Goal: Task Accomplishment & Management: Manage account settings

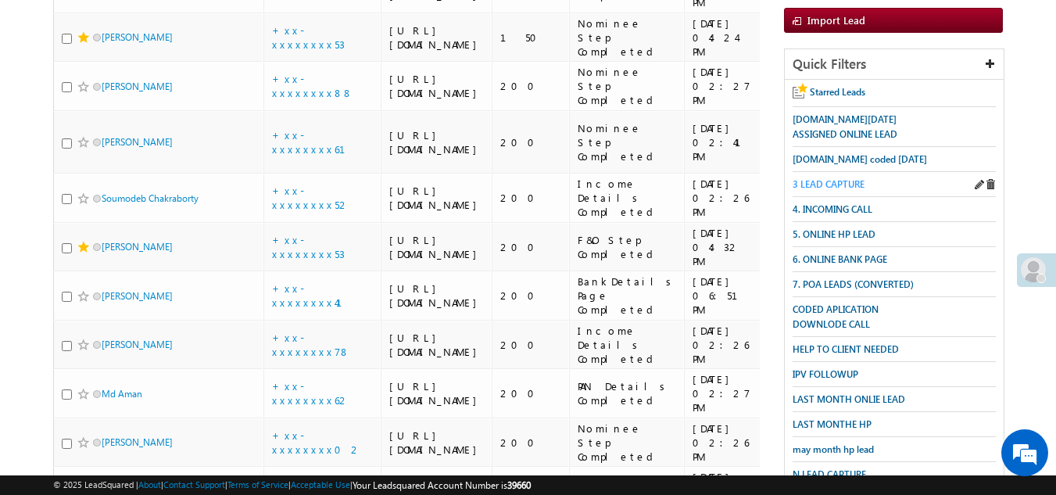
scroll to position [235, 0]
click at [838, 181] on span "3 LEAD CAPTURE" at bounding box center [829, 184] width 72 height 12
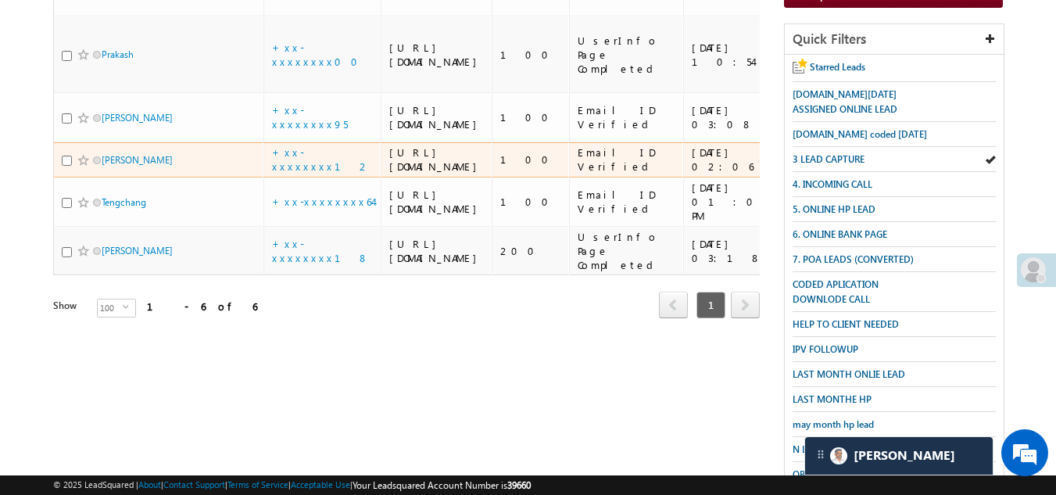
scroll to position [313, 0]
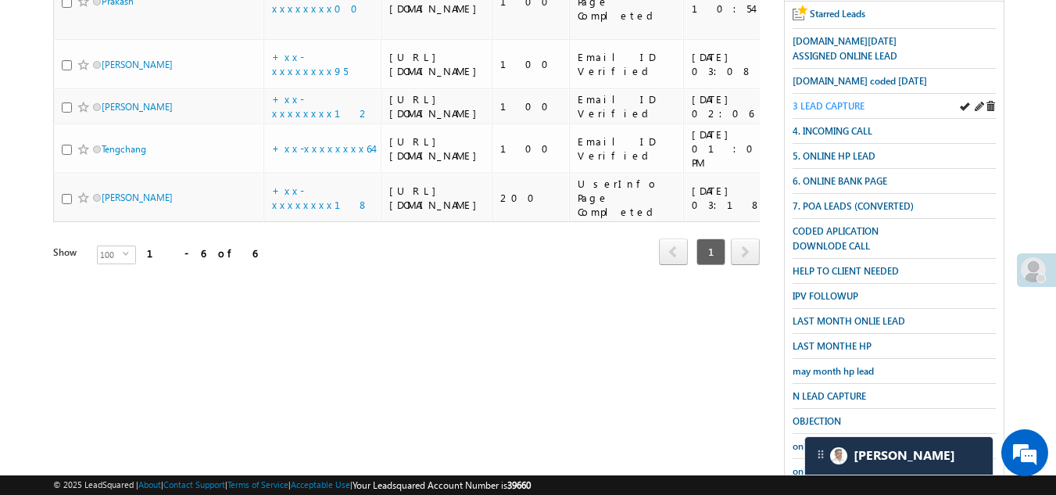
click at [832, 100] on span "3 LEAD CAPTURE" at bounding box center [829, 106] width 72 height 12
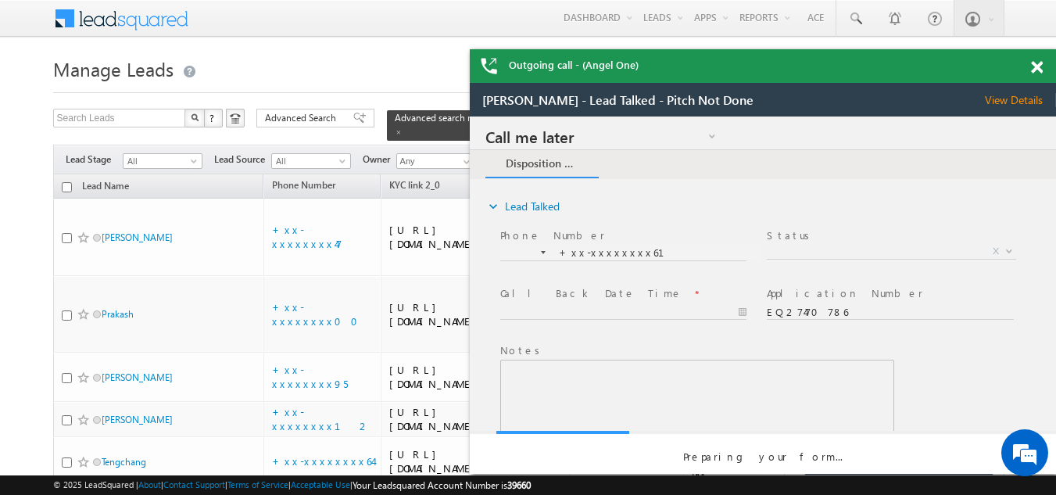
scroll to position [0, 0]
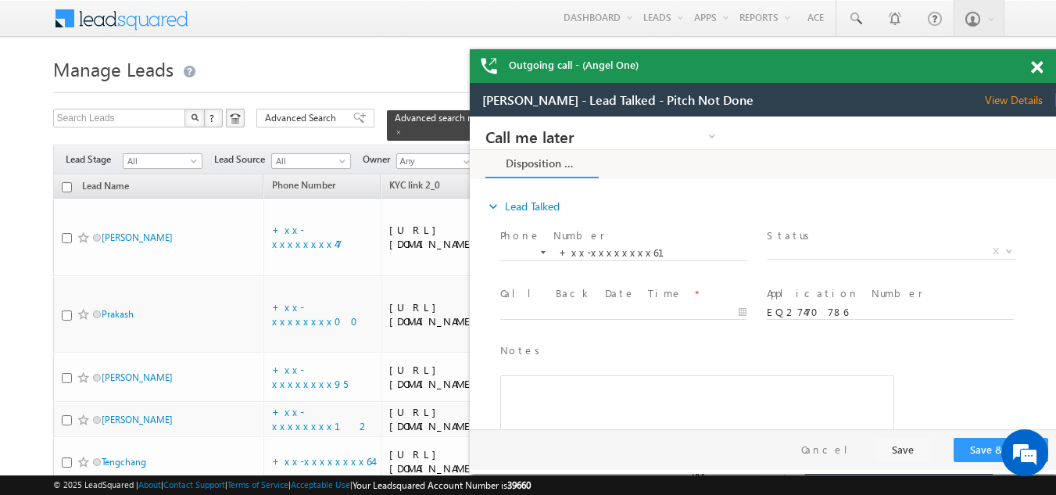
click at [1037, 65] on span at bounding box center [1037, 67] width 12 height 13
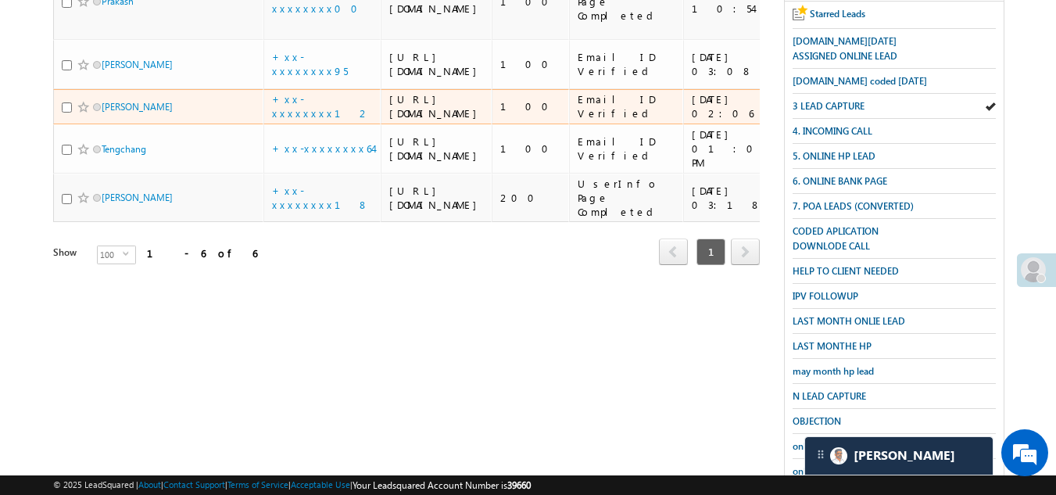
scroll to position [235, 0]
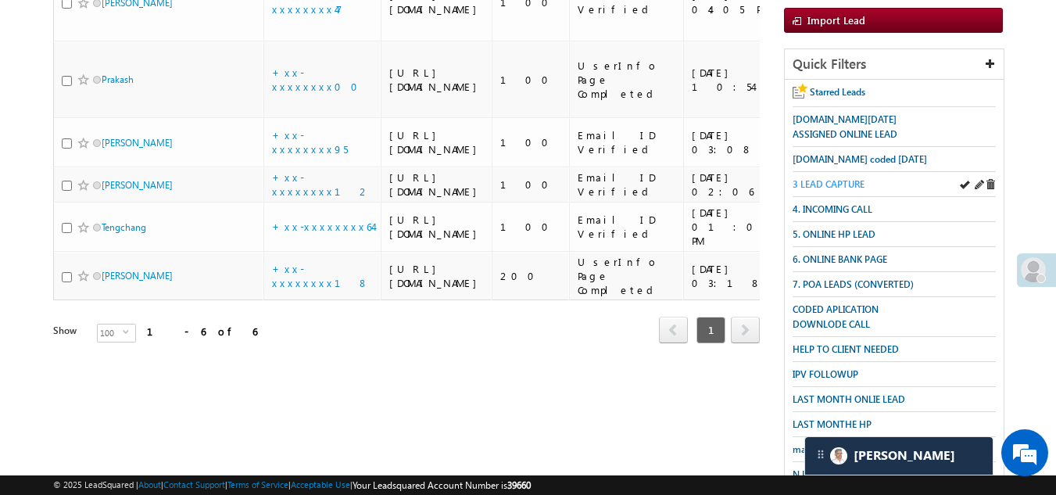
click at [823, 185] on span "3 LEAD CAPTURE" at bounding box center [829, 184] width 72 height 12
click at [815, 178] on span "3 LEAD CAPTURE" at bounding box center [829, 184] width 72 height 12
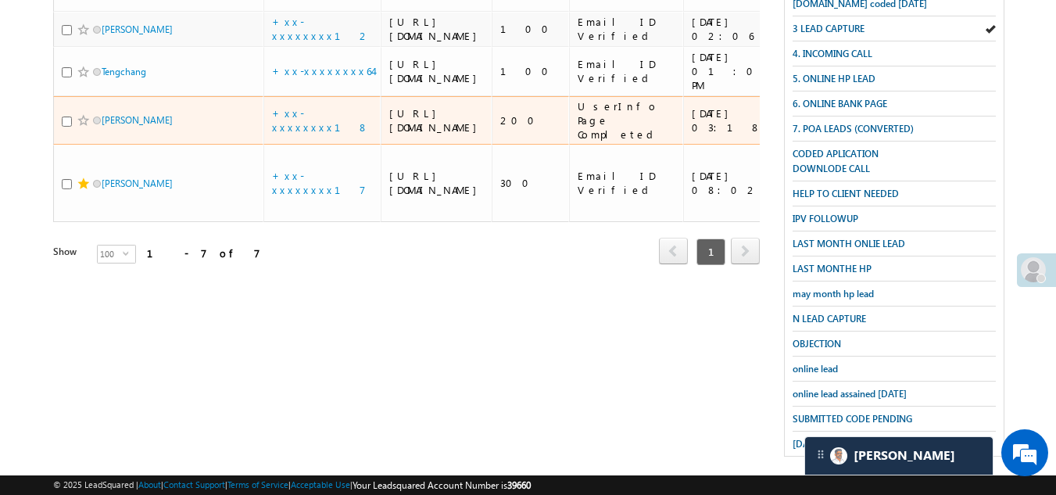
scroll to position [468, 0]
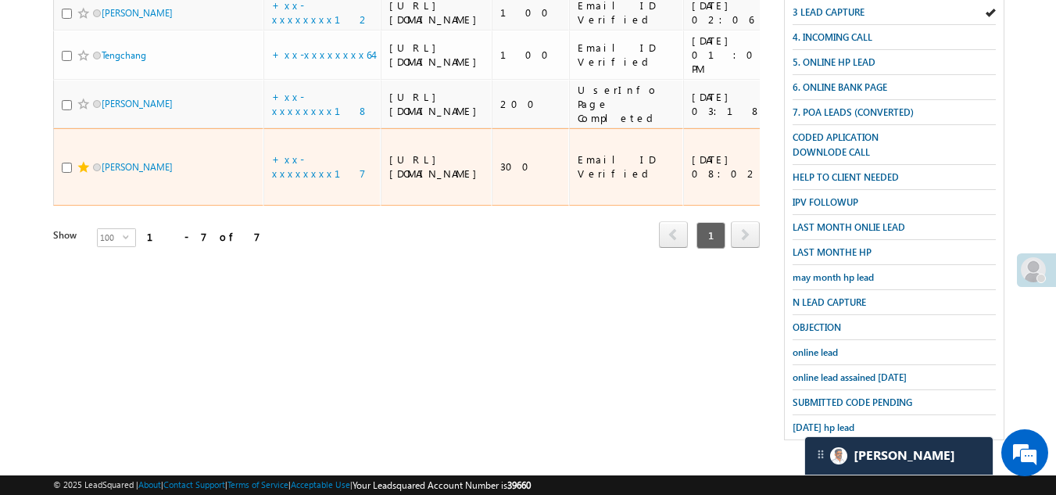
click at [352, 181] on div "+xx-xxxxxxxx17" at bounding box center [323, 166] width 102 height 28
click at [311, 180] on link "+xx-xxxxxxxx17" at bounding box center [319, 165] width 94 height 27
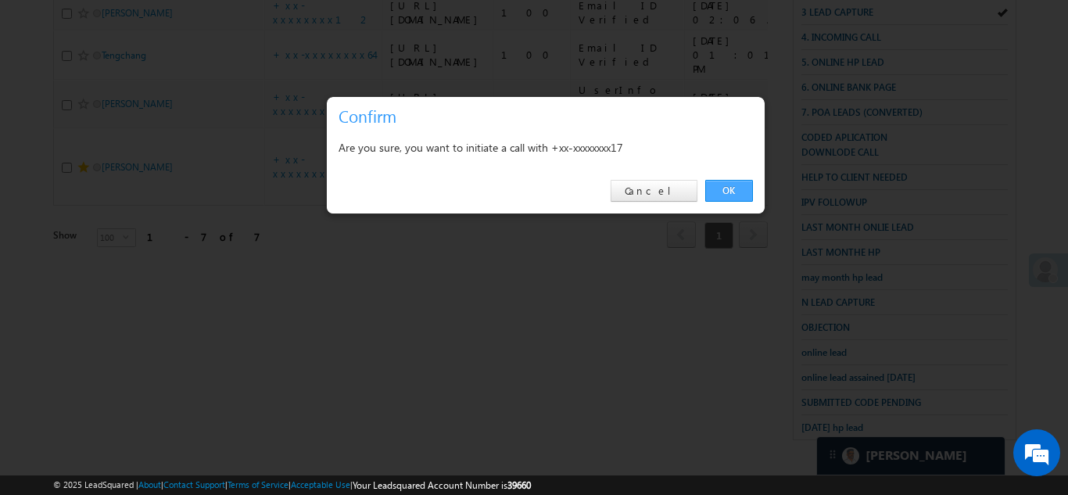
click at [734, 185] on link "OK" at bounding box center [729, 191] width 48 height 22
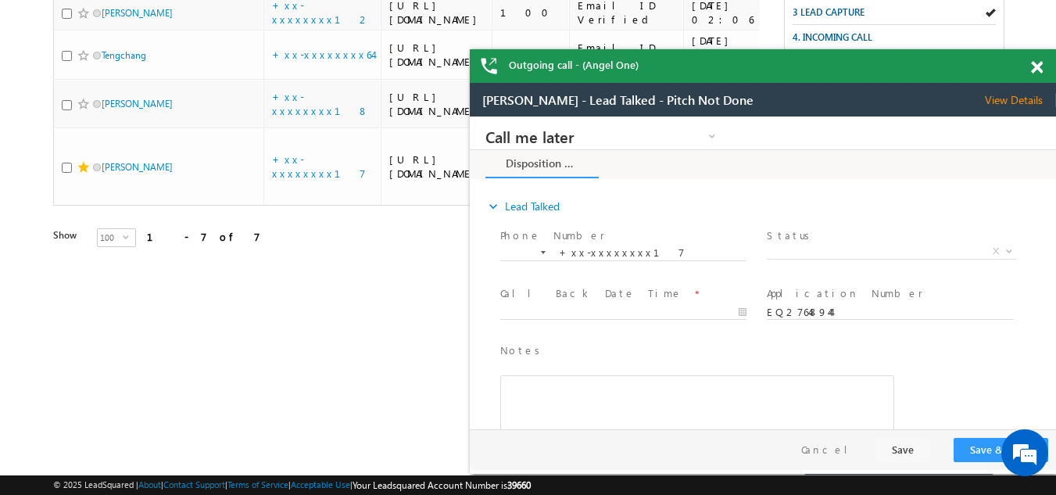
scroll to position [0, 0]
click at [1009, 95] on span "View Details" at bounding box center [1020, 100] width 71 height 14
click at [1036, 66] on span at bounding box center [1037, 67] width 12 height 13
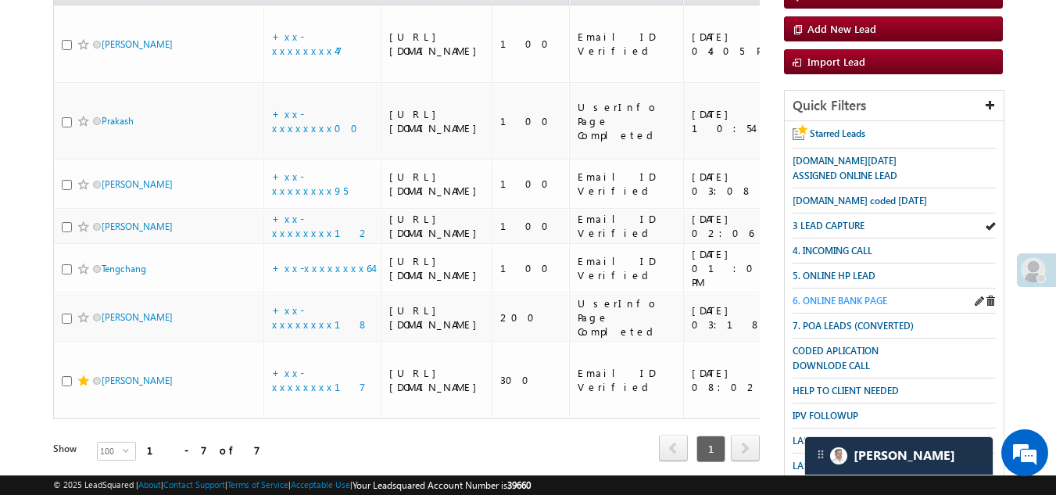
scroll to position [198, 0]
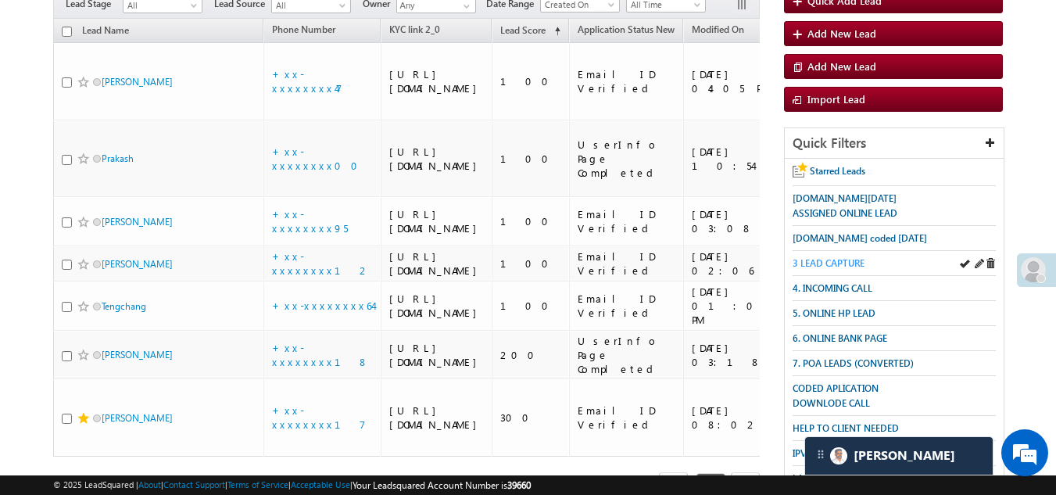
click at [838, 257] on span "3 LEAD CAPTURE" at bounding box center [829, 263] width 72 height 12
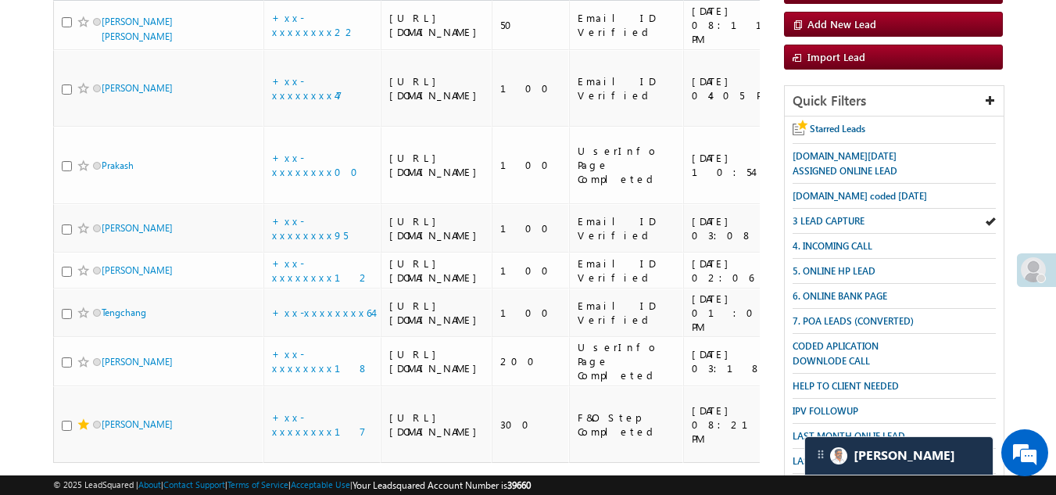
scroll to position [156, 0]
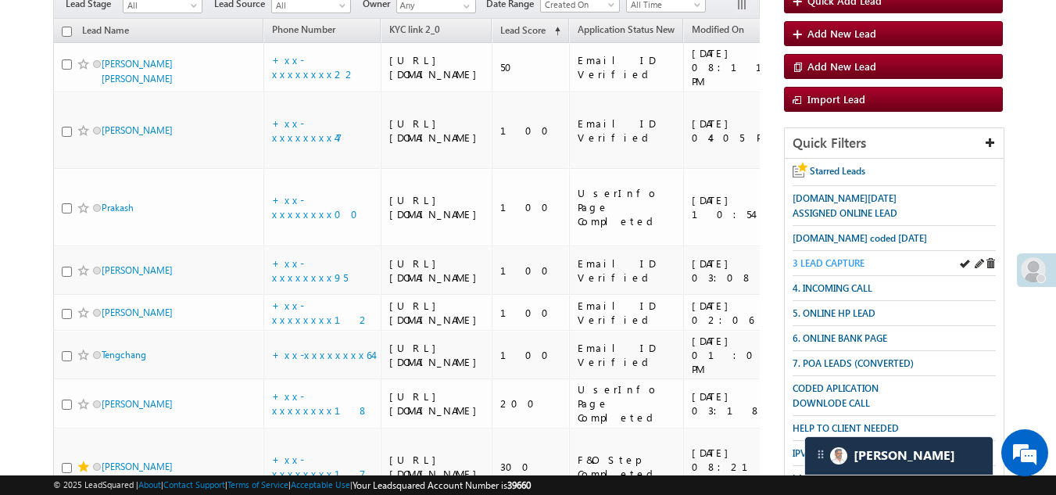
click at [826, 260] on span "3 LEAD CAPTURE" at bounding box center [829, 263] width 72 height 12
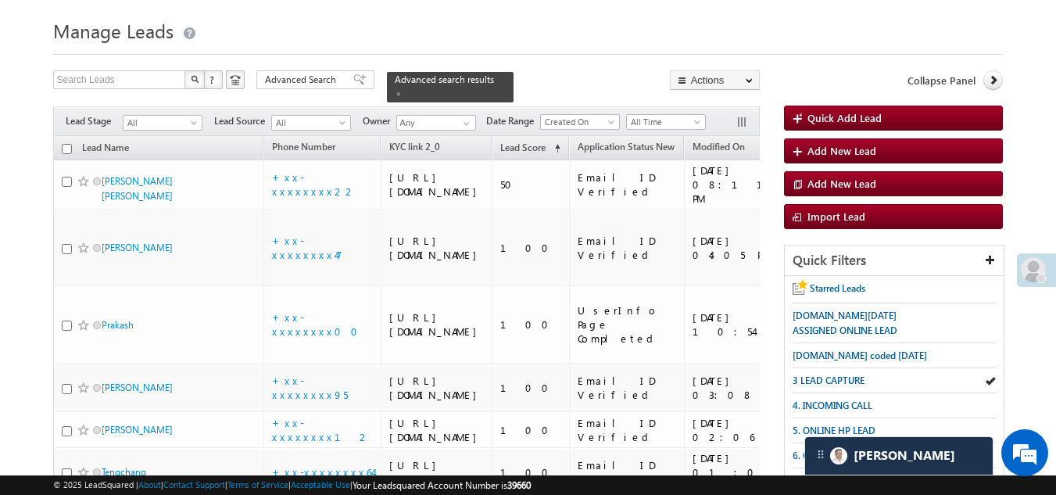
scroll to position [0, 0]
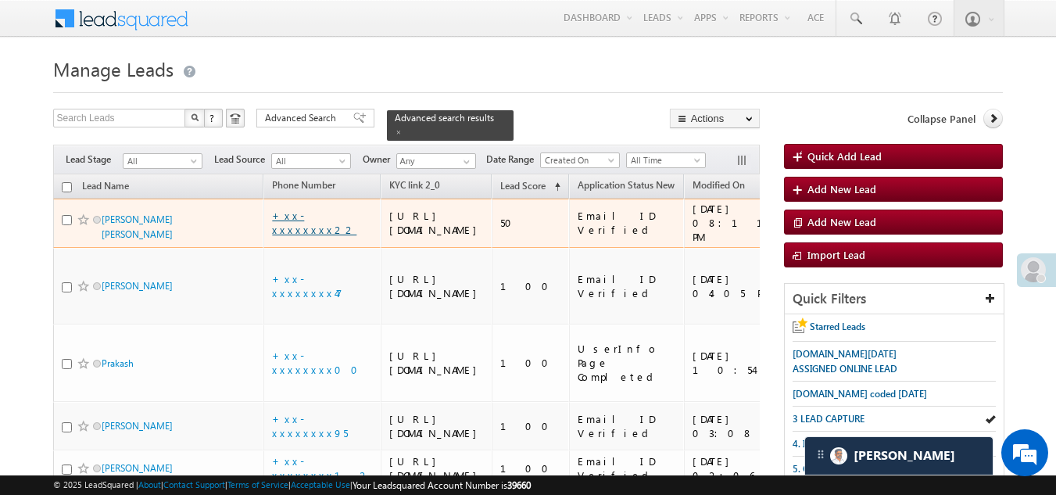
click at [309, 233] on link "+xx-xxxxxxxx22" at bounding box center [314, 222] width 84 height 27
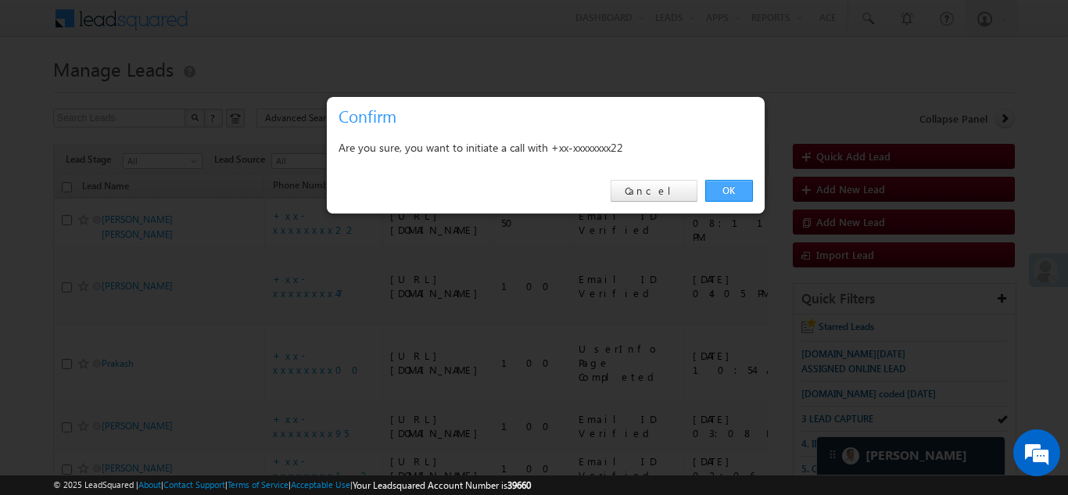
click at [715, 182] on link "OK" at bounding box center [729, 191] width 48 height 22
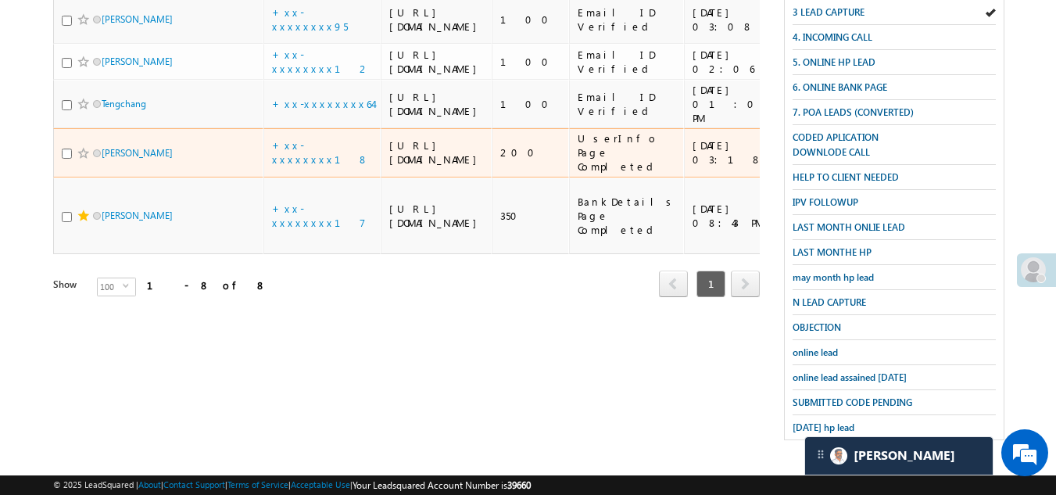
scroll to position [212, 0]
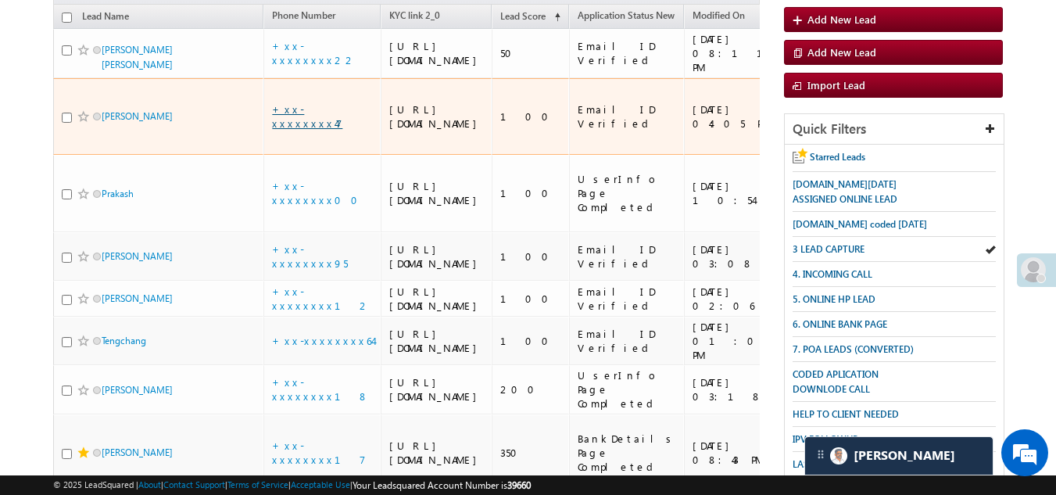
click at [306, 130] on link "+xx-xxxxxxxx47" at bounding box center [307, 115] width 70 height 27
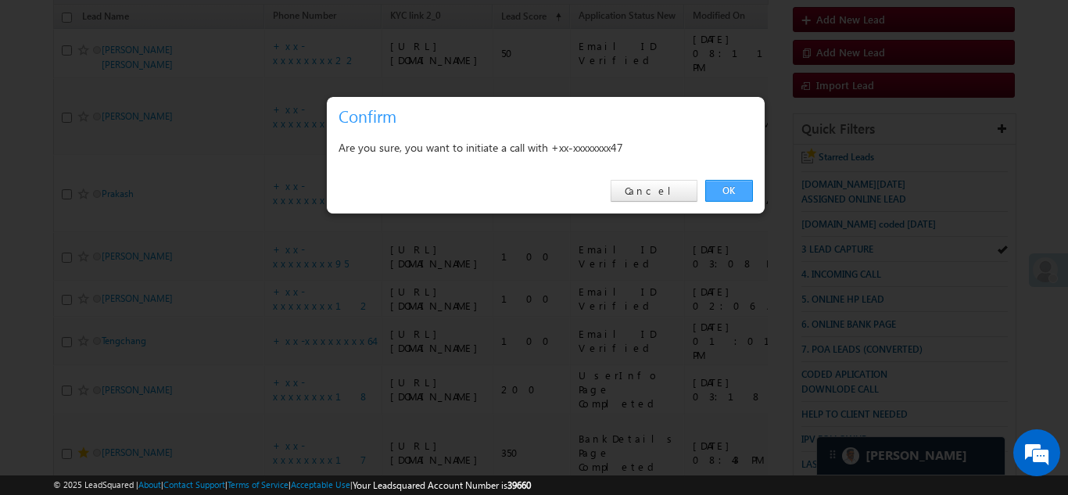
click at [737, 188] on link "OK" at bounding box center [729, 191] width 48 height 22
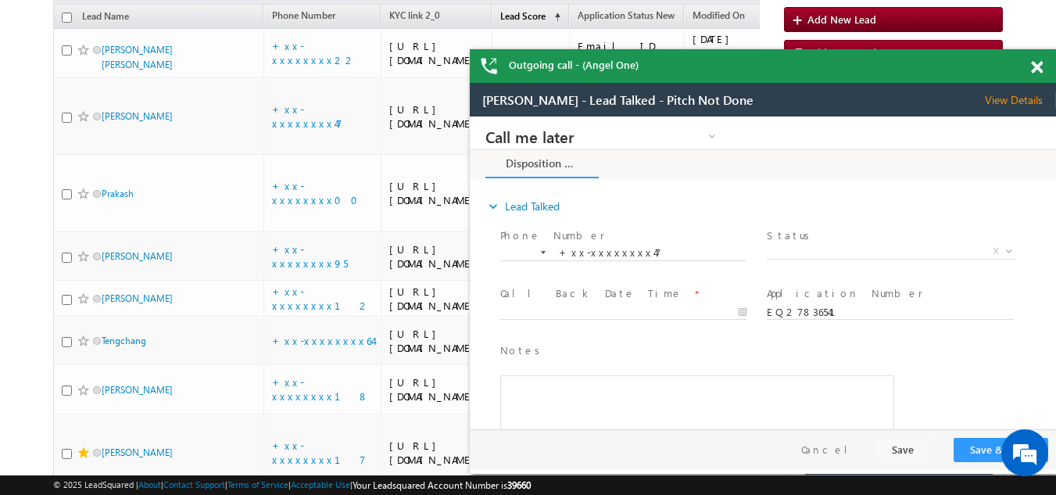
scroll to position [0, 0]
click at [1037, 66] on span at bounding box center [1037, 67] width 12 height 13
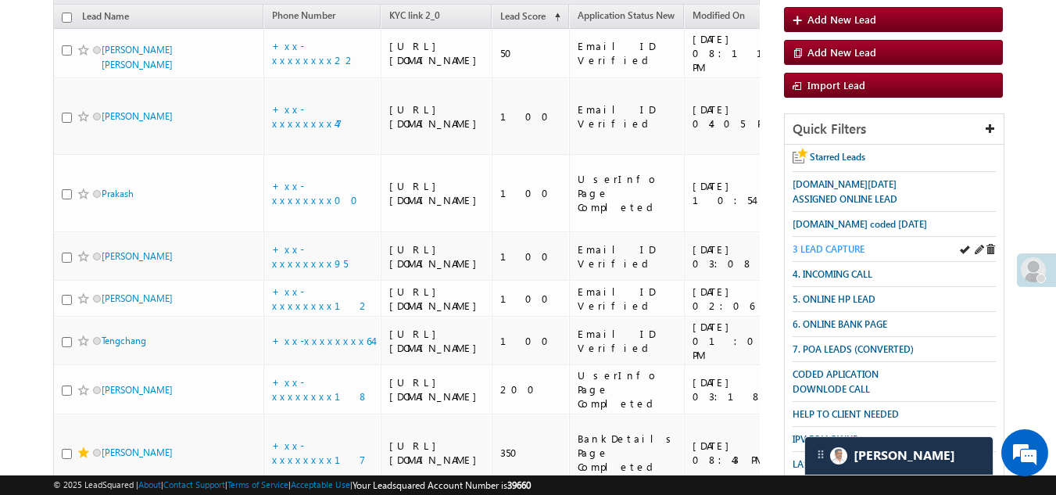
click at [851, 246] on span "3 LEAD CAPTURE" at bounding box center [829, 249] width 72 height 12
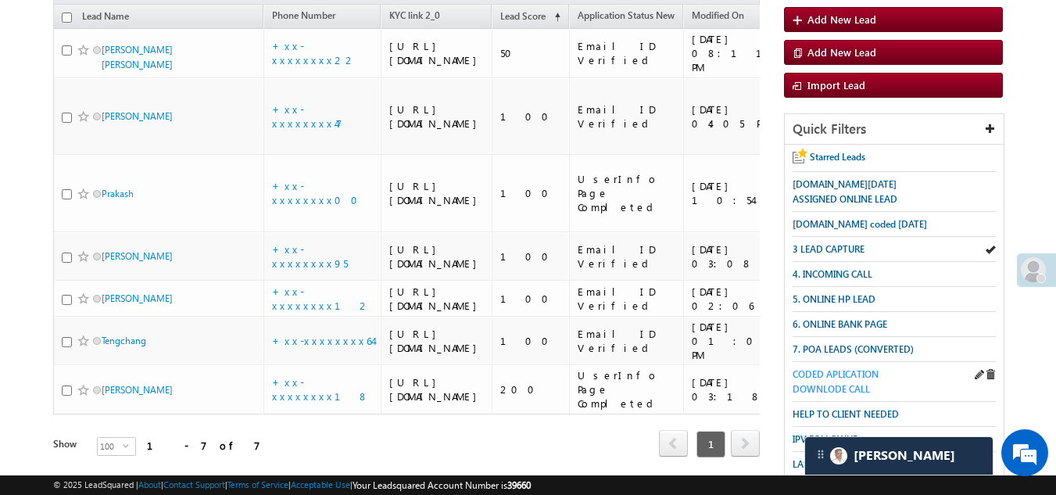
scroll to position [156, 0]
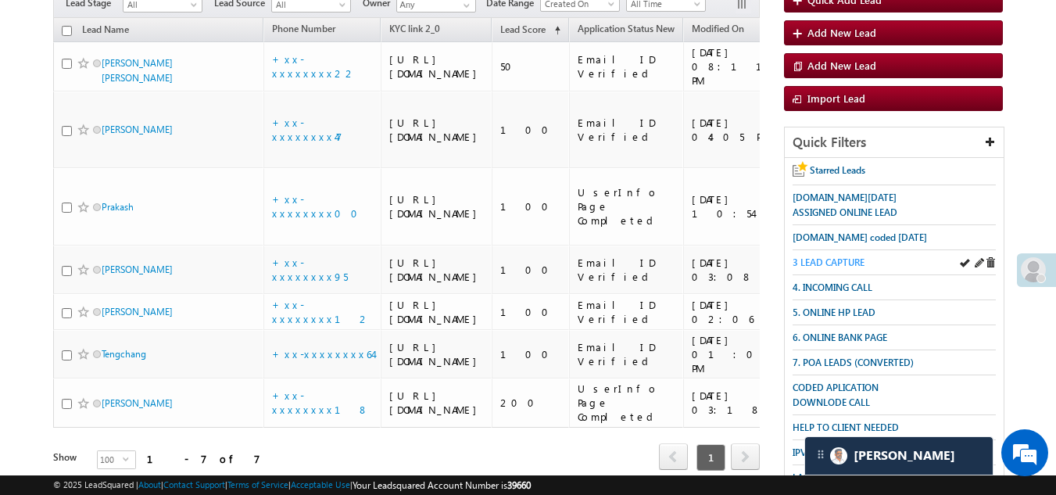
click at [839, 256] on span "3 LEAD CAPTURE" at bounding box center [829, 262] width 72 height 12
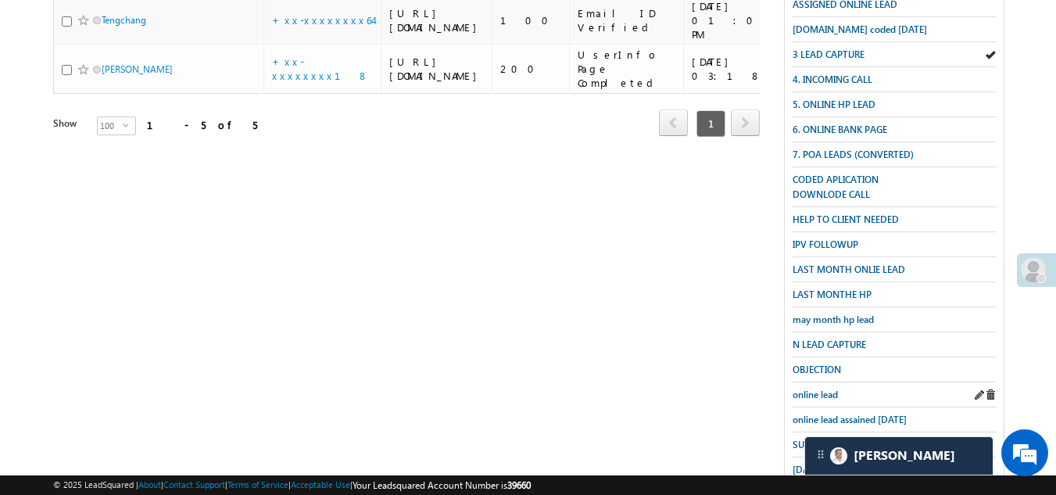
scroll to position [390, 0]
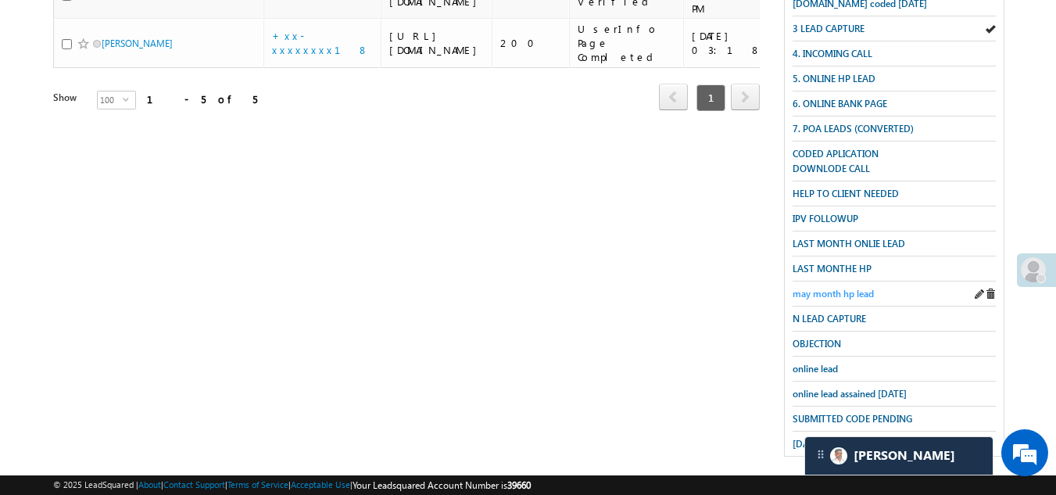
click at [825, 288] on span "may month hp lead" at bounding box center [833, 294] width 81 height 12
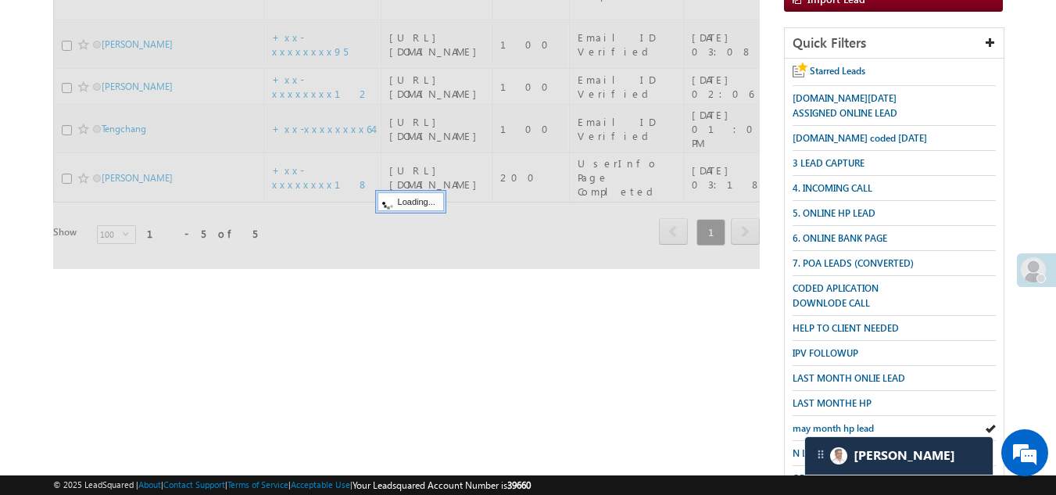
scroll to position [77, 0]
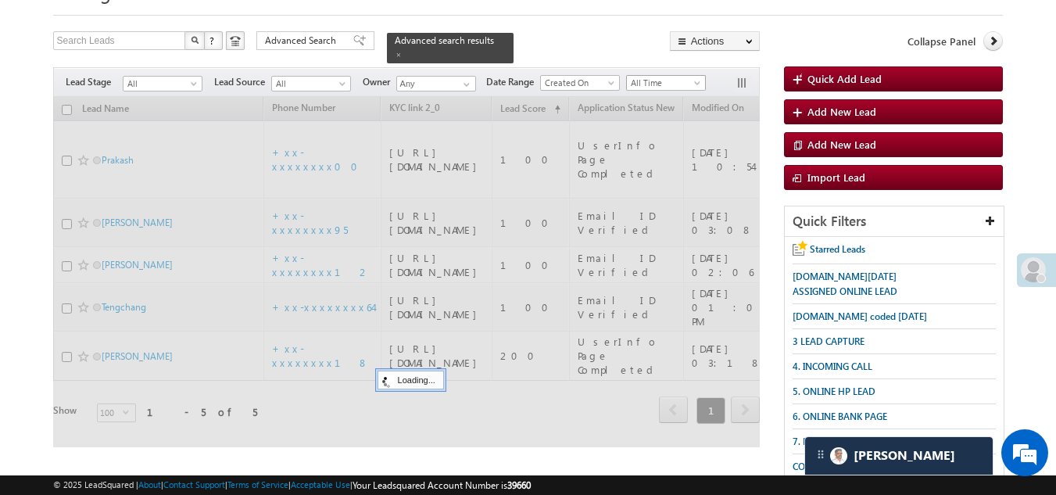
click at [655, 76] on span "All Time" at bounding box center [664, 83] width 74 height 14
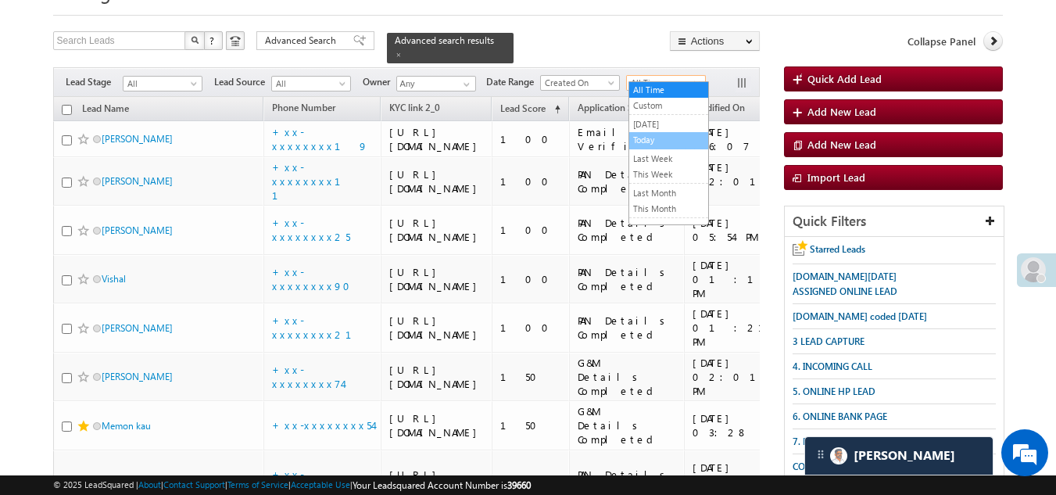
click at [650, 134] on link "Today" at bounding box center [669, 140] width 79 height 14
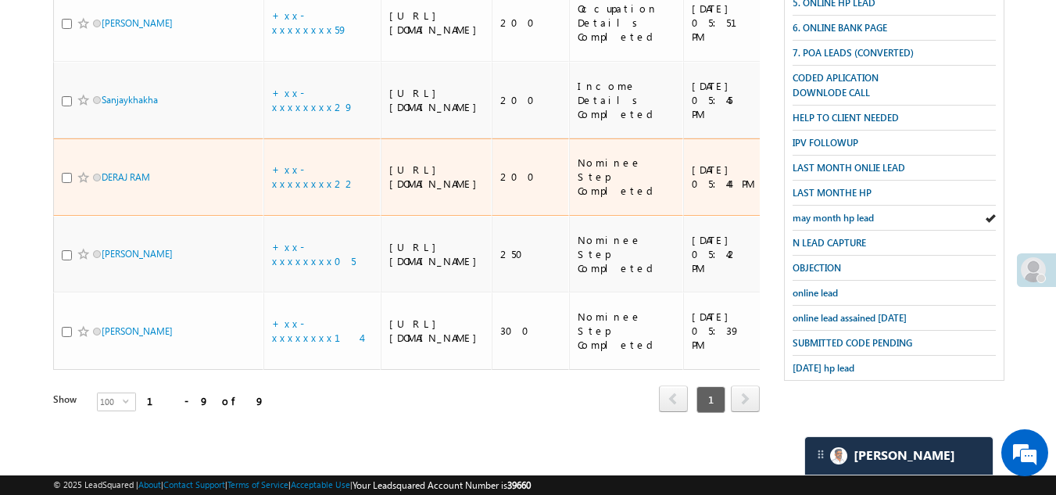
scroll to position [651, 0]
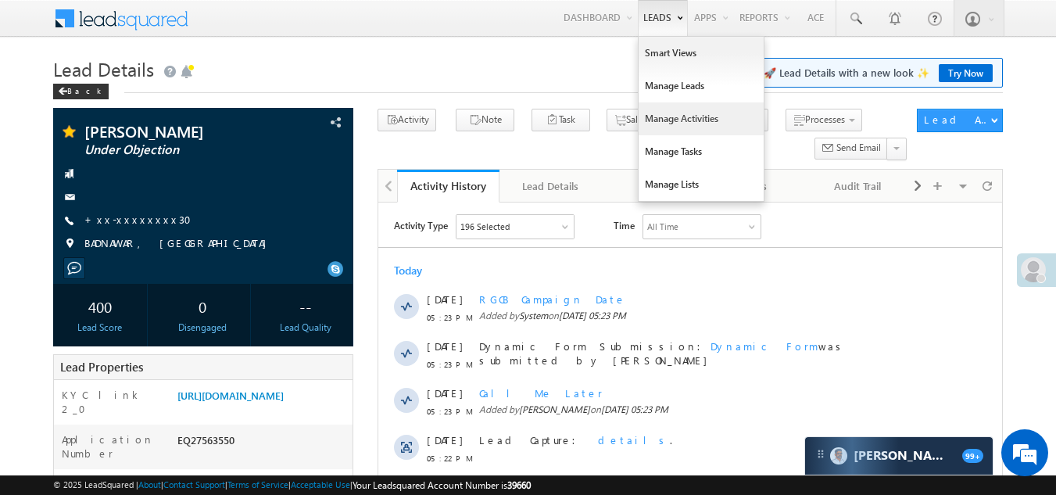
click at [676, 124] on link "Manage Activities" at bounding box center [701, 118] width 125 height 33
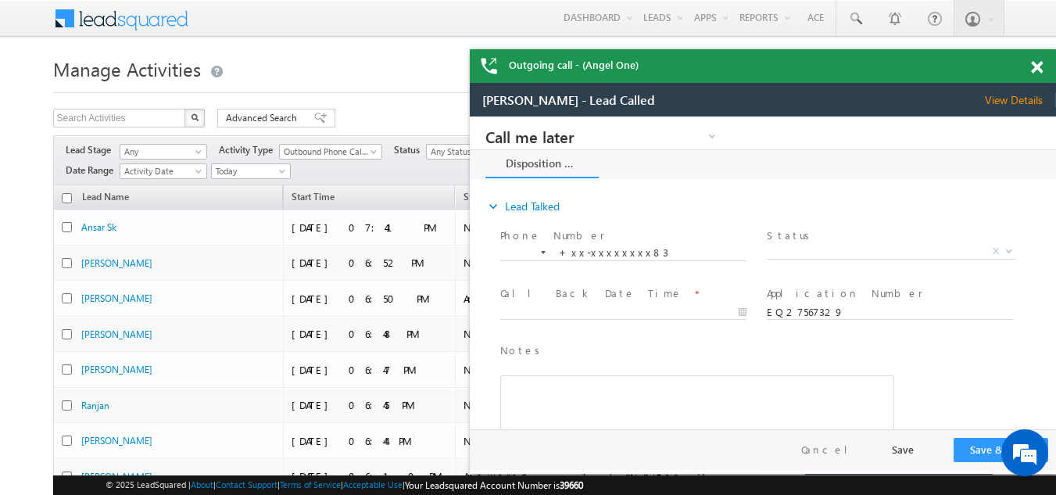
click at [1034, 69] on span at bounding box center [1037, 67] width 12 height 13
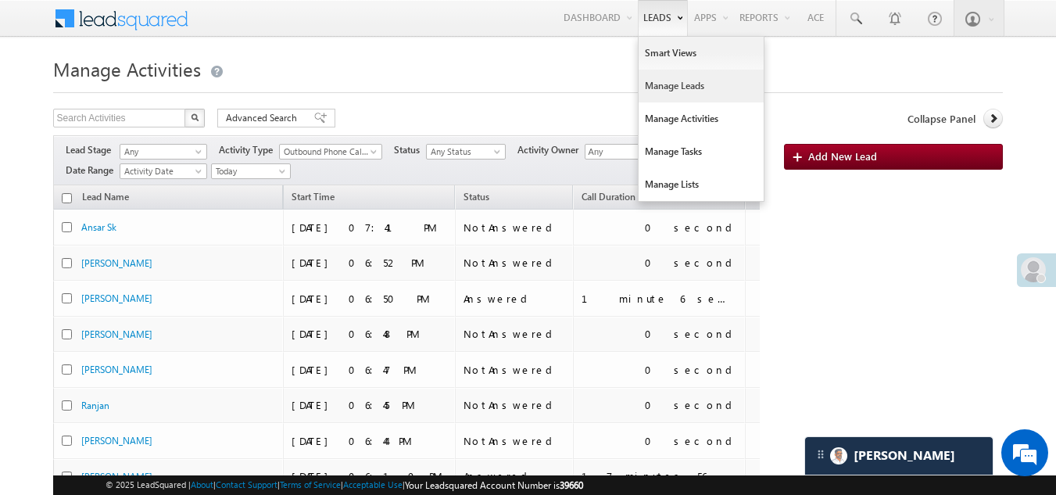
click at [658, 94] on link "Manage Leads" at bounding box center [701, 86] width 125 height 33
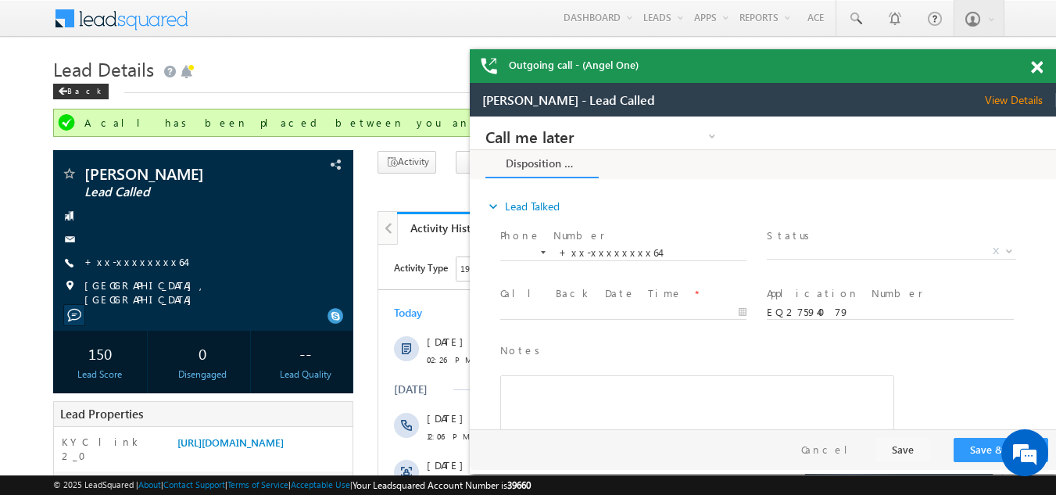
click at [1037, 67] on span at bounding box center [1037, 67] width 12 height 13
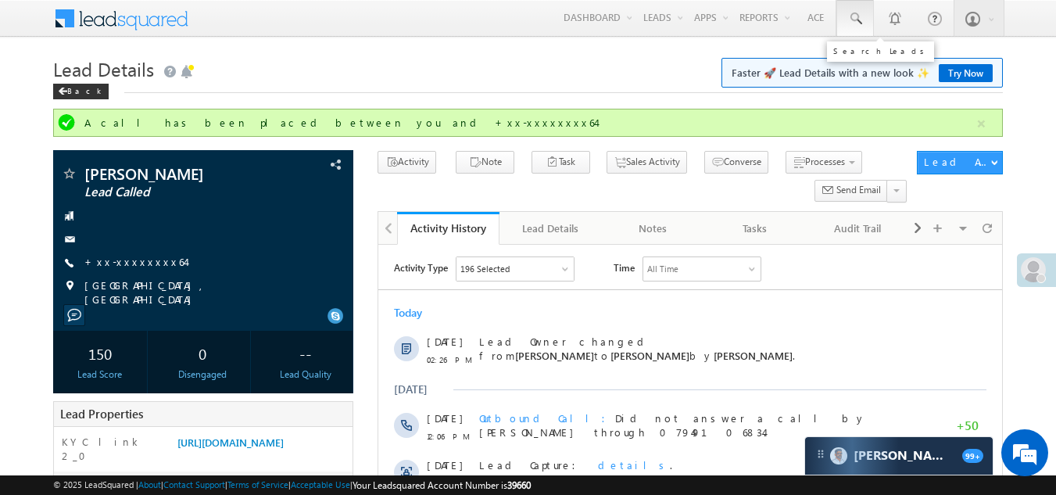
click at [852, 11] on span at bounding box center [856, 19] width 16 height 16
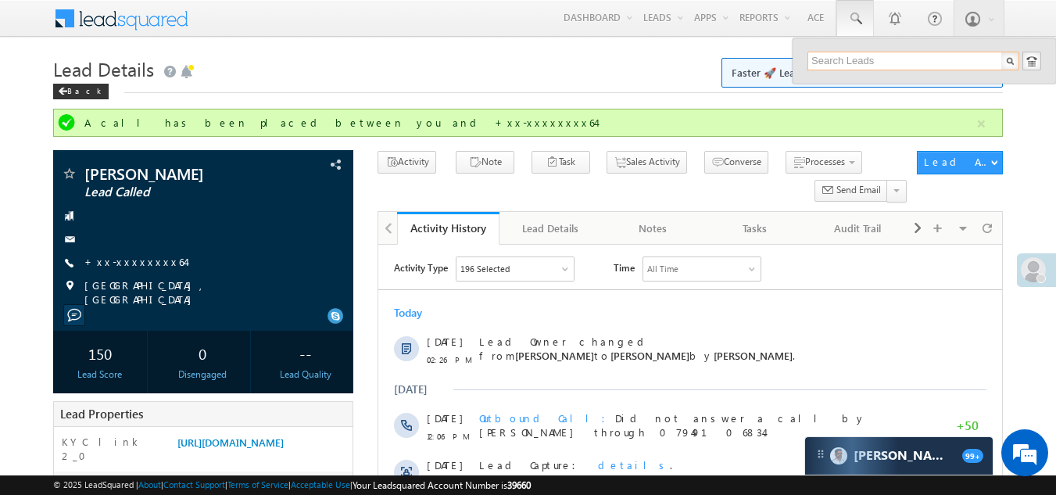
paste input "EQ27833121"
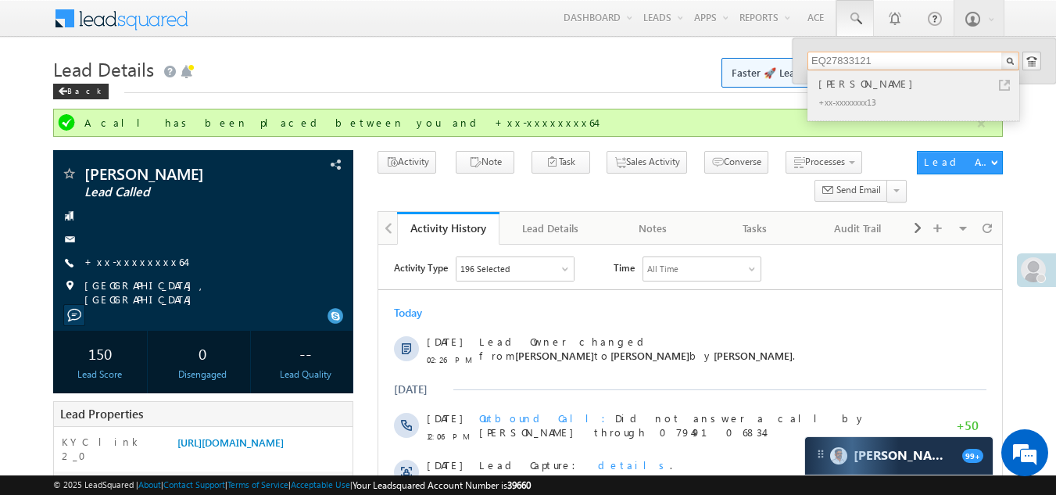
type input "EQ27833121"
click at [842, 82] on div "[PERSON_NAME]" at bounding box center [921, 83] width 210 height 17
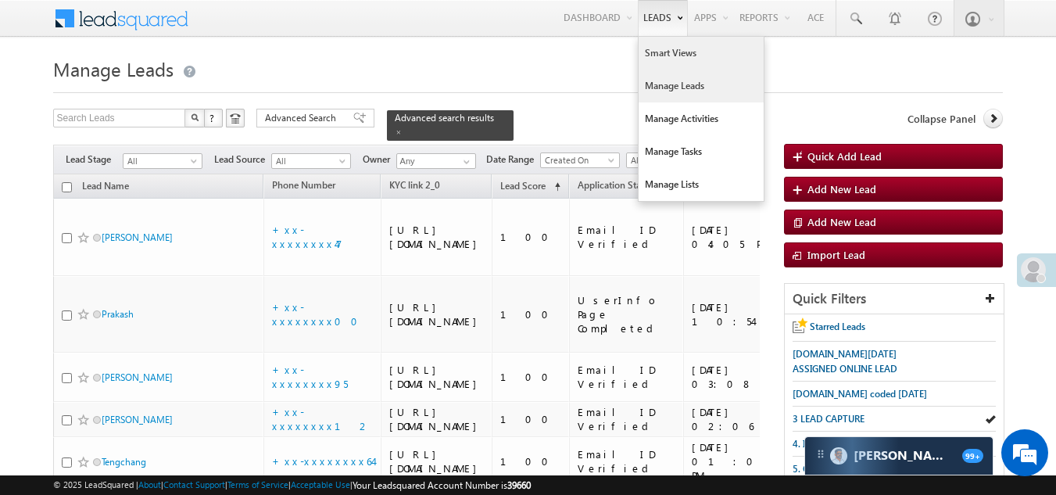
click at [660, 48] on link "Smart Views" at bounding box center [701, 53] width 125 height 33
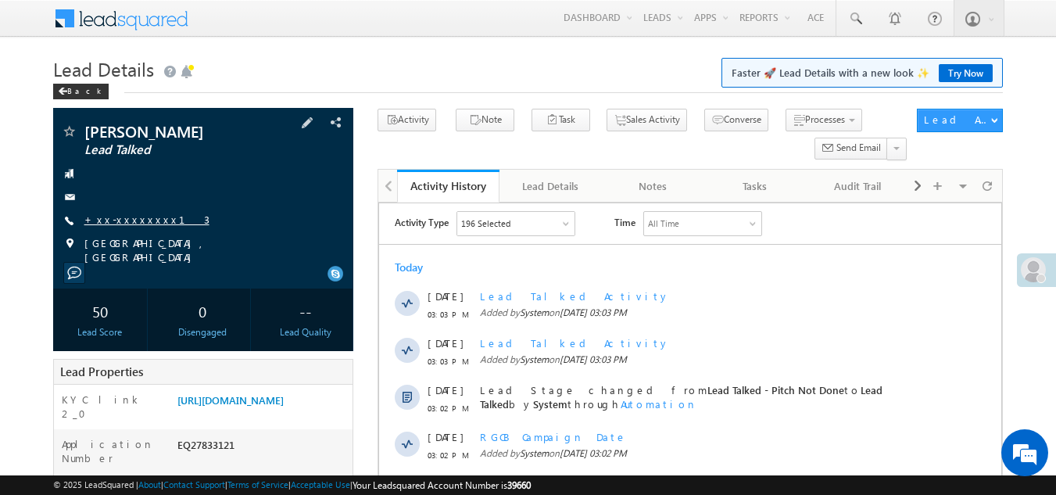
click at [115, 216] on link "+xx-xxxxxxxx13" at bounding box center [146, 219] width 125 height 13
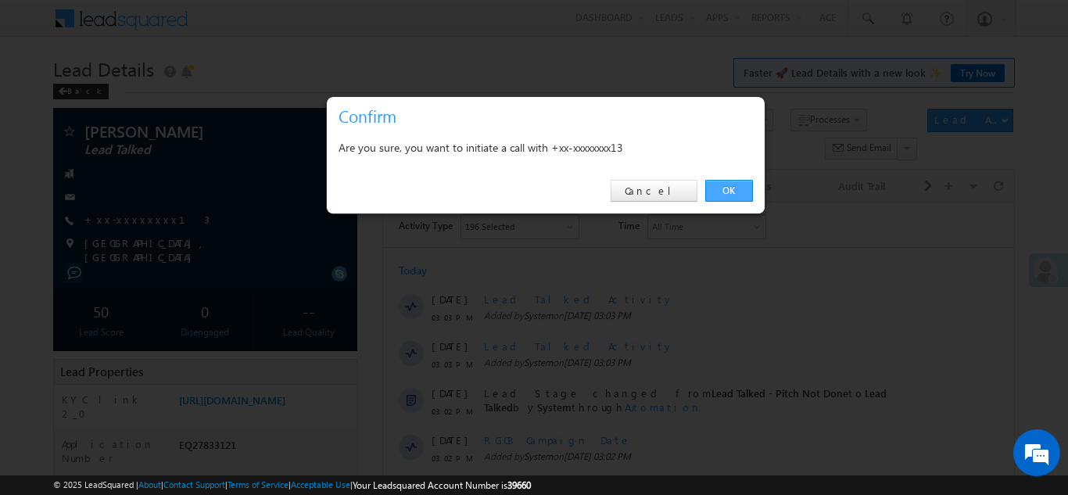
click at [719, 187] on link "OK" at bounding box center [729, 191] width 48 height 22
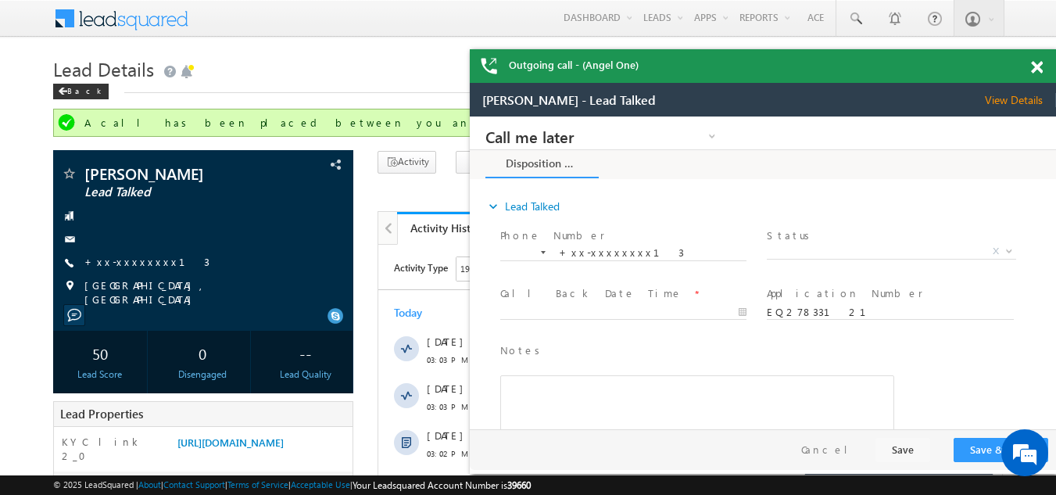
click at [1036, 70] on span at bounding box center [1037, 67] width 12 height 13
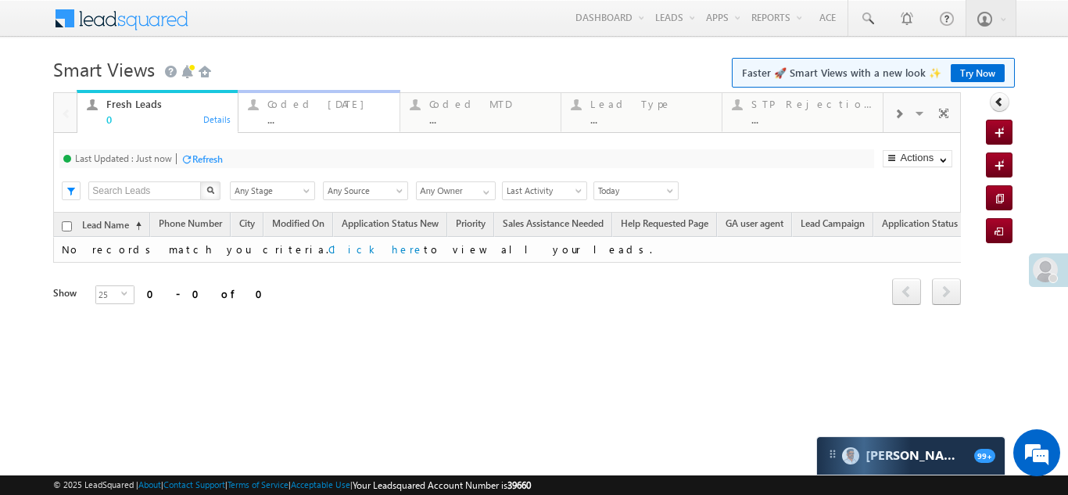
click at [277, 109] on div "Coded Today" at bounding box center [328, 104] width 122 height 13
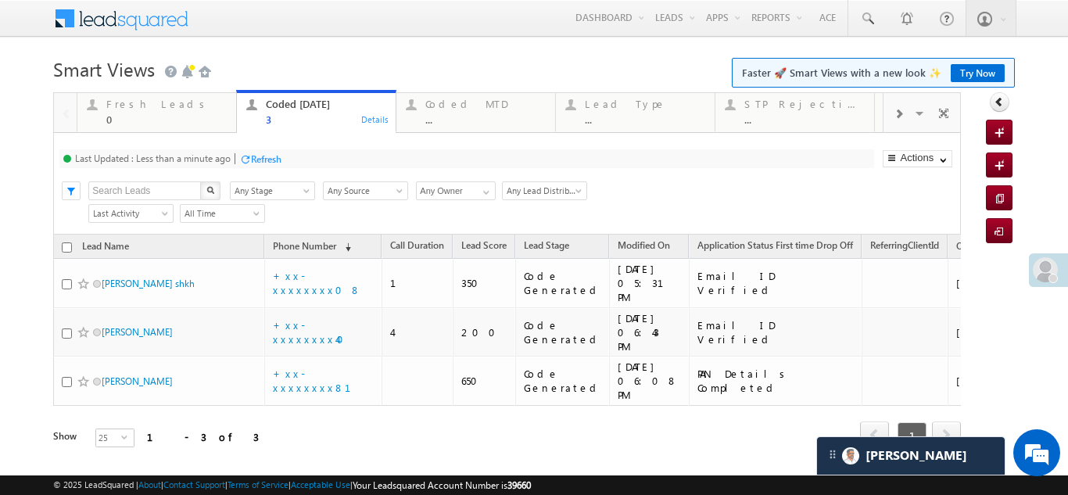
click at [254, 160] on div "Refresh" at bounding box center [266, 159] width 30 height 12
click at [267, 155] on div "Refresh" at bounding box center [266, 159] width 30 height 12
click at [192, 160] on div "Refresh" at bounding box center [207, 159] width 30 height 12
click at [210, 158] on div "Refresh" at bounding box center [207, 159] width 30 height 12
click at [265, 156] on div "Refresh" at bounding box center [266, 159] width 30 height 12
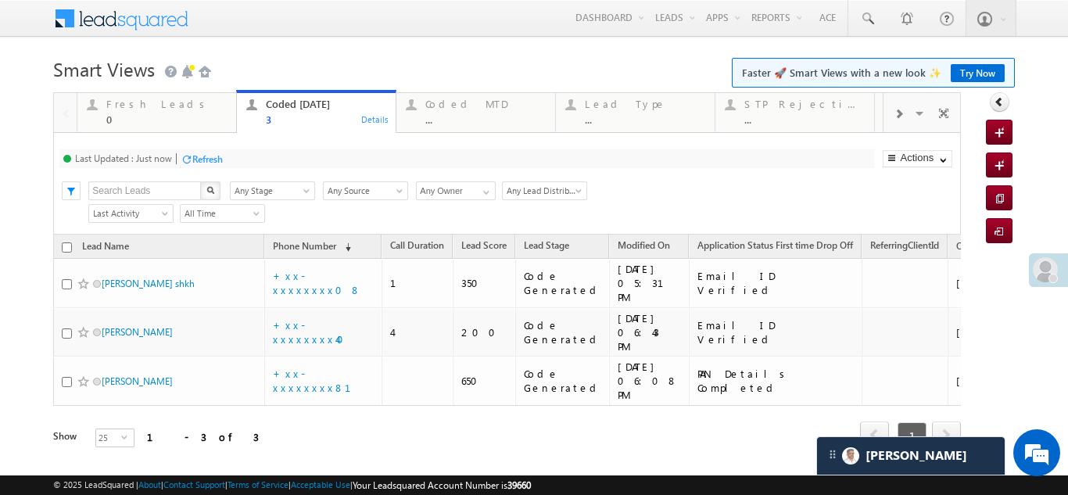
click at [202, 154] on div "Refresh" at bounding box center [207, 159] width 30 height 12
click at [261, 153] on div "Refresh" at bounding box center [266, 159] width 30 height 12
click at [204, 160] on div "Refresh" at bounding box center [207, 159] width 30 height 12
click at [210, 163] on div "Refresh" at bounding box center [207, 159] width 30 height 12
click at [203, 164] on div "Refresh" at bounding box center [207, 159] width 30 height 12
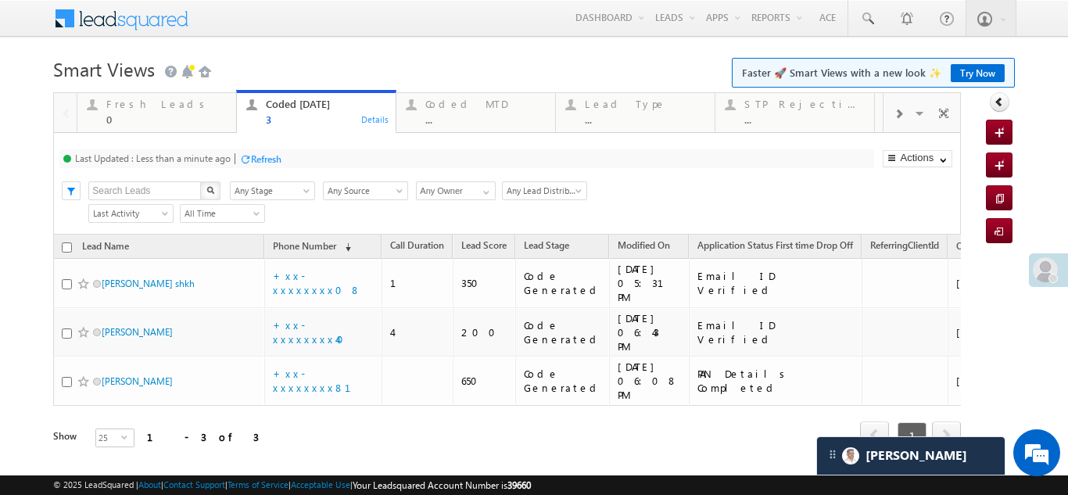
click at [264, 157] on div "Refresh" at bounding box center [266, 159] width 30 height 12
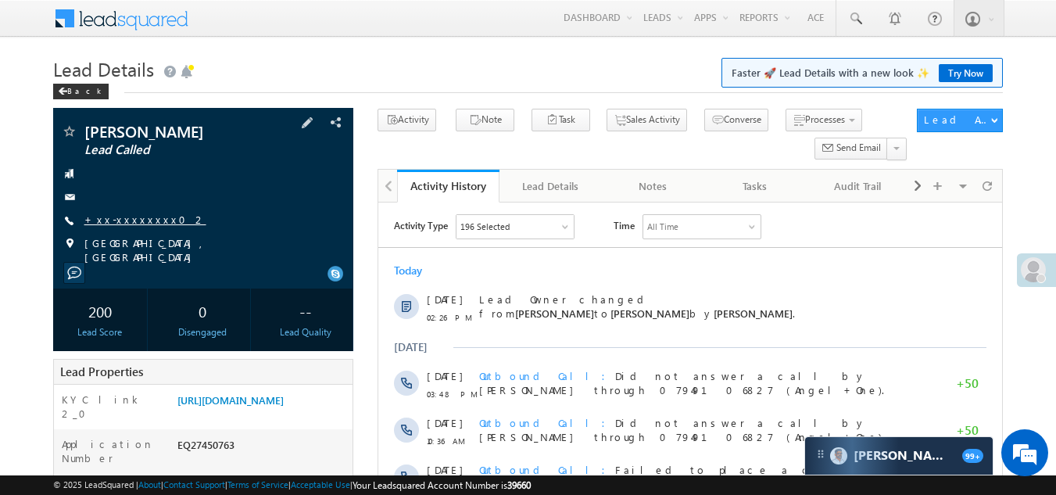
click at [112, 218] on link "+xx-xxxxxxxx02" at bounding box center [145, 219] width 122 height 13
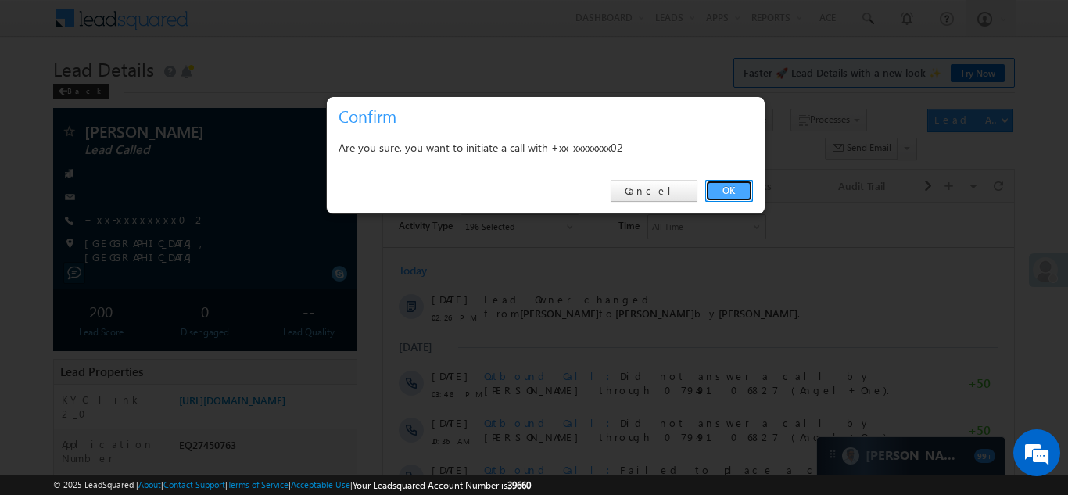
click at [733, 192] on link "OK" at bounding box center [729, 191] width 48 height 22
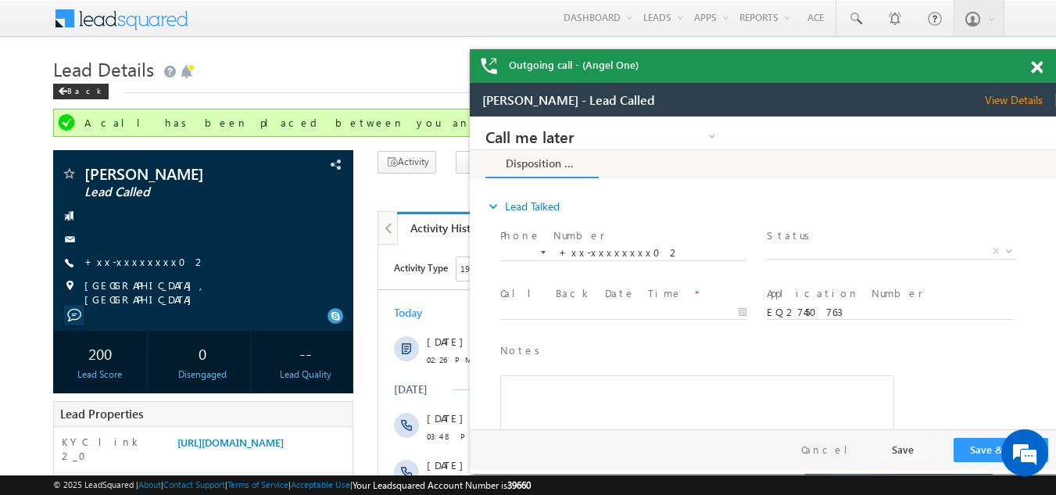
click at [1011, 101] on span "View Details" at bounding box center [1020, 100] width 71 height 14
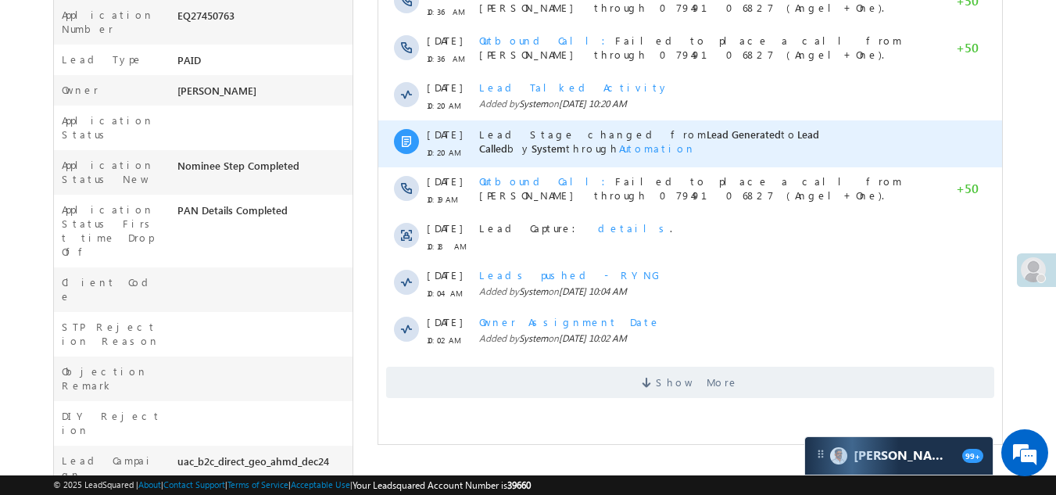
scroll to position [469, 0]
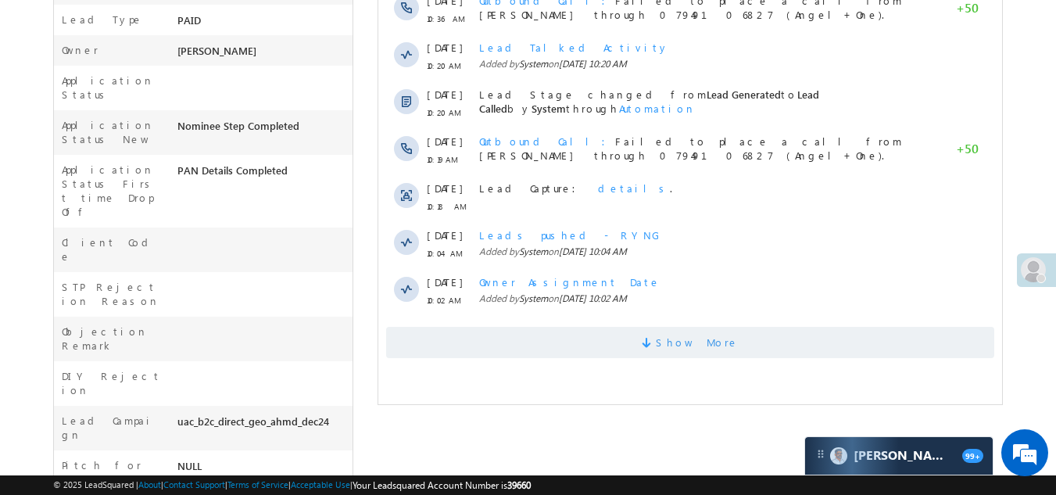
click at [586, 341] on span "Show More" at bounding box center [690, 342] width 608 height 31
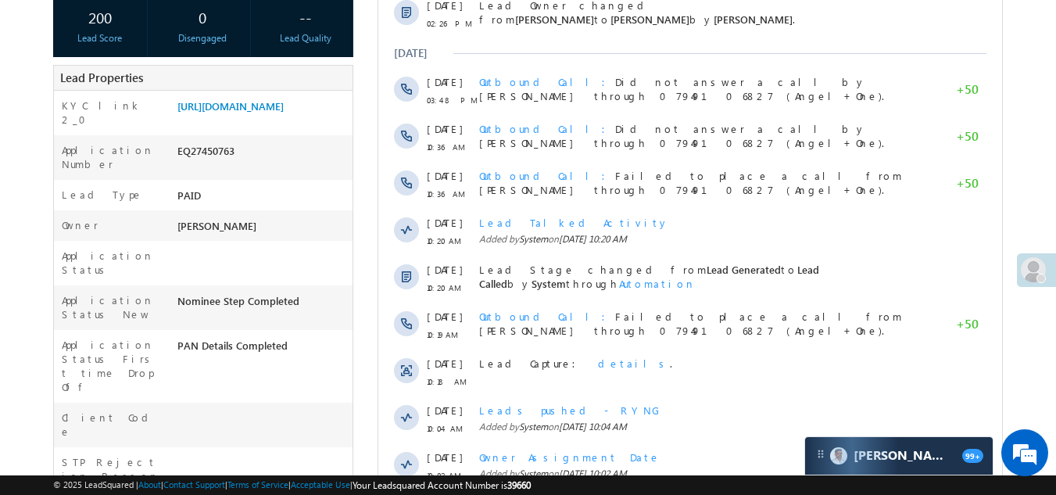
scroll to position [156, 0]
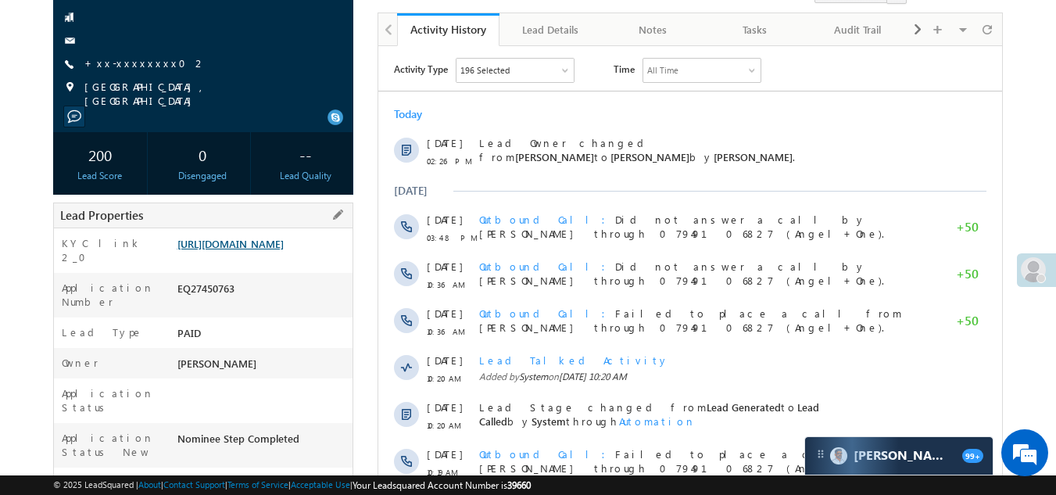
click at [284, 247] on link "[URL][DOMAIN_NAME]" at bounding box center [231, 243] width 106 height 13
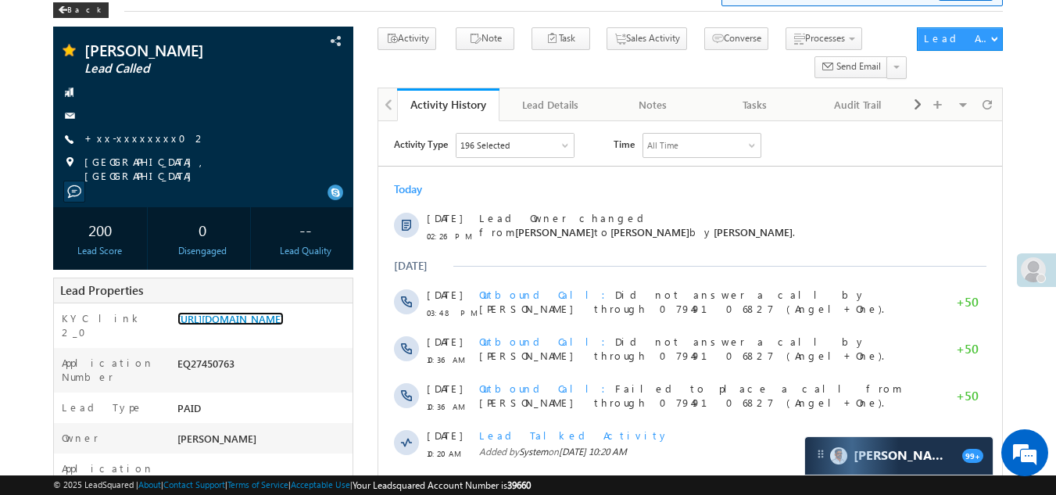
scroll to position [0, 0]
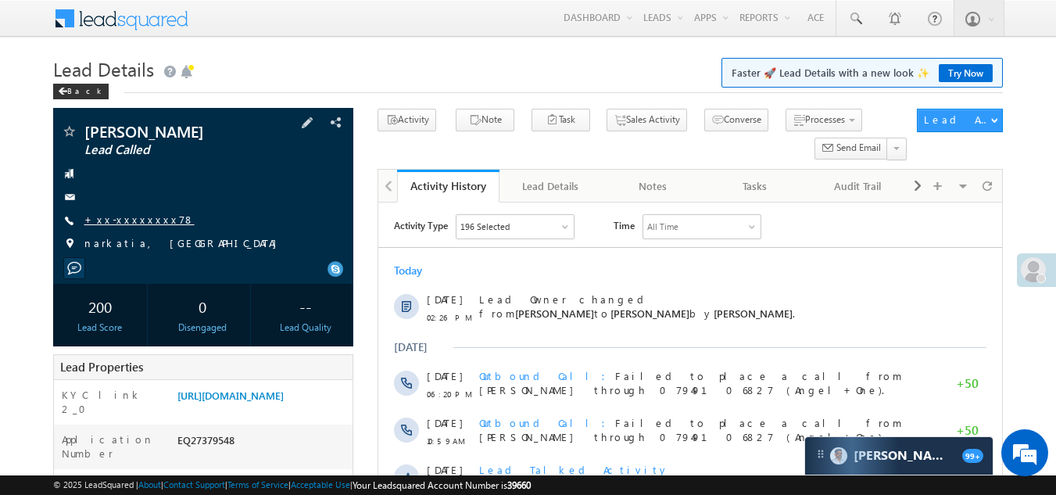
click at [114, 214] on link "+xx-xxxxxxxx78" at bounding box center [139, 219] width 110 height 13
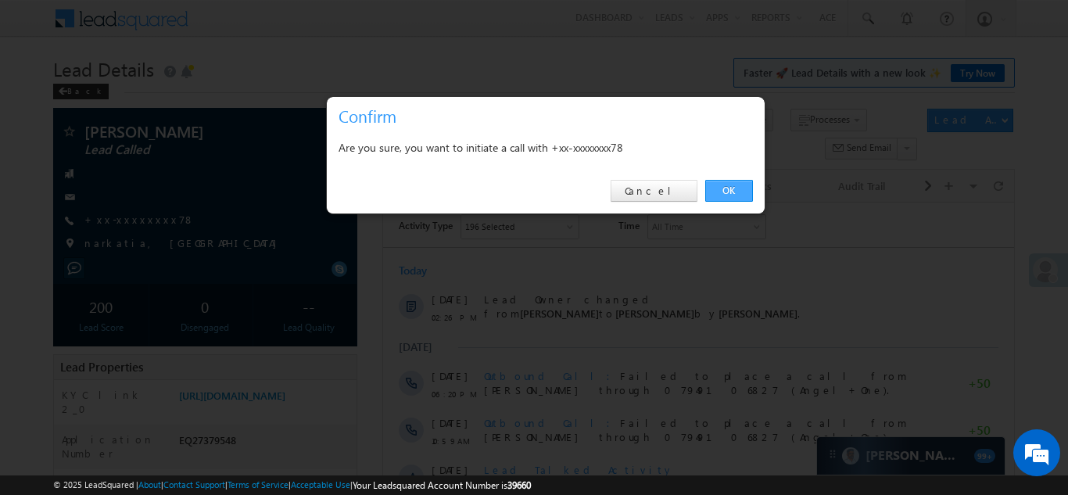
click at [726, 191] on link "OK" at bounding box center [729, 191] width 48 height 22
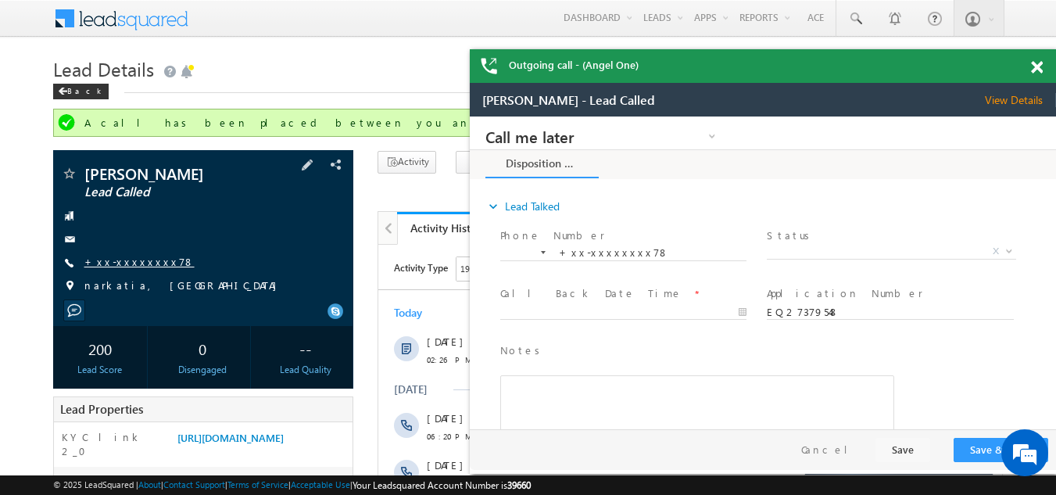
click at [124, 261] on link "+xx-xxxxxxxx78" at bounding box center [139, 261] width 110 height 13
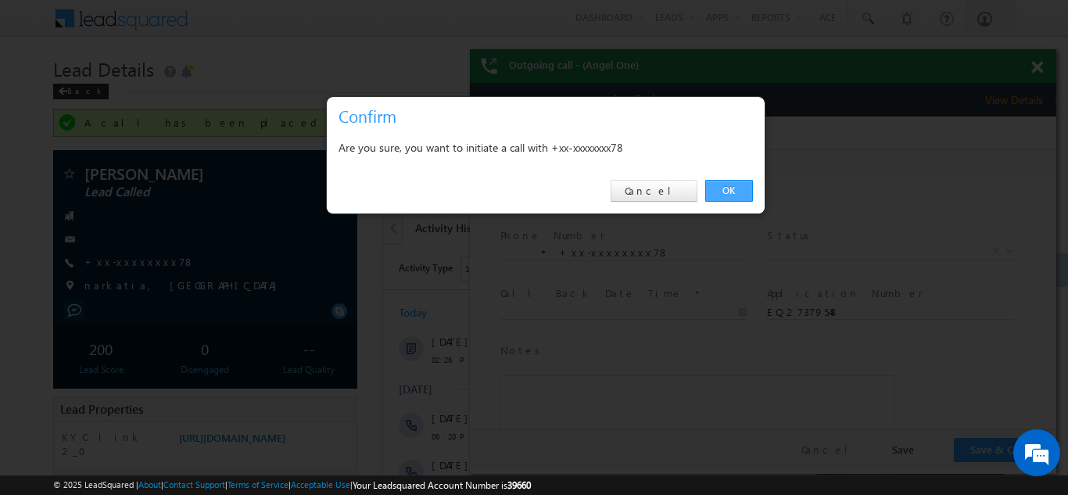
click at [730, 185] on link "OK" at bounding box center [729, 191] width 48 height 22
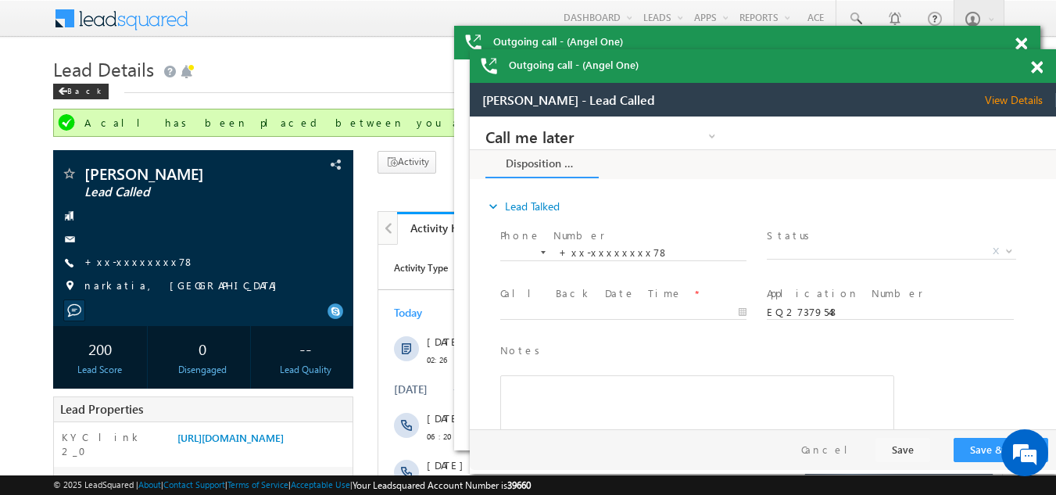
click at [1041, 63] on span at bounding box center [1037, 67] width 12 height 13
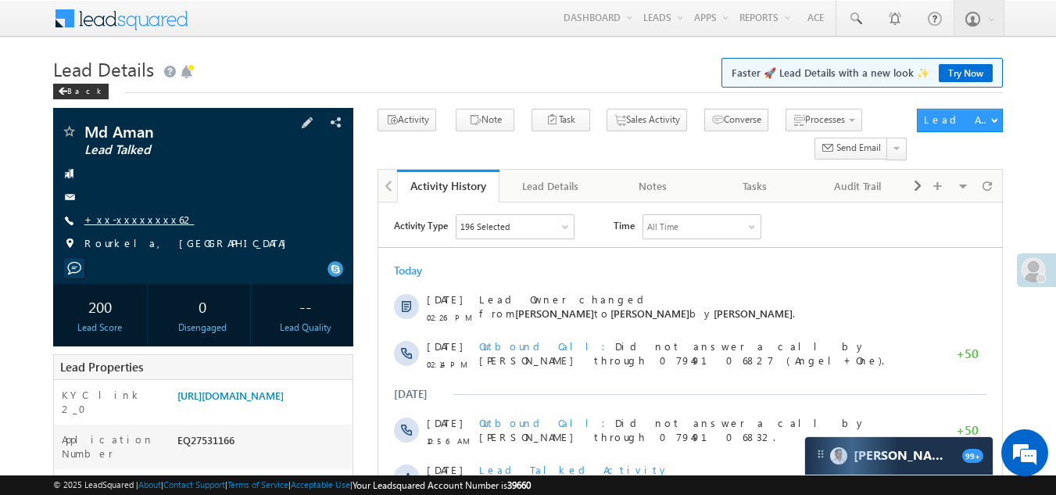
click at [139, 213] on link "+xx-xxxxxxxx62" at bounding box center [139, 219] width 110 height 13
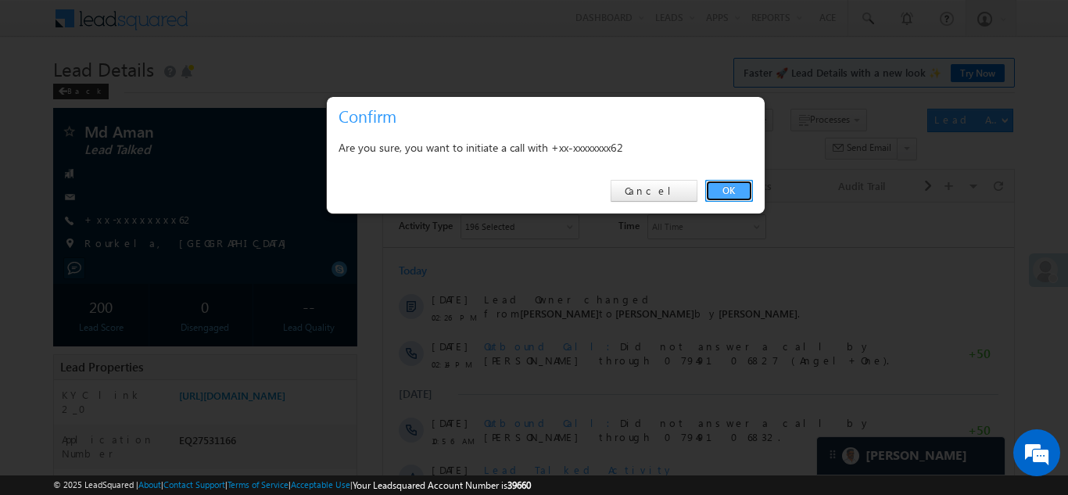
click at [730, 187] on link "OK" at bounding box center [729, 191] width 48 height 22
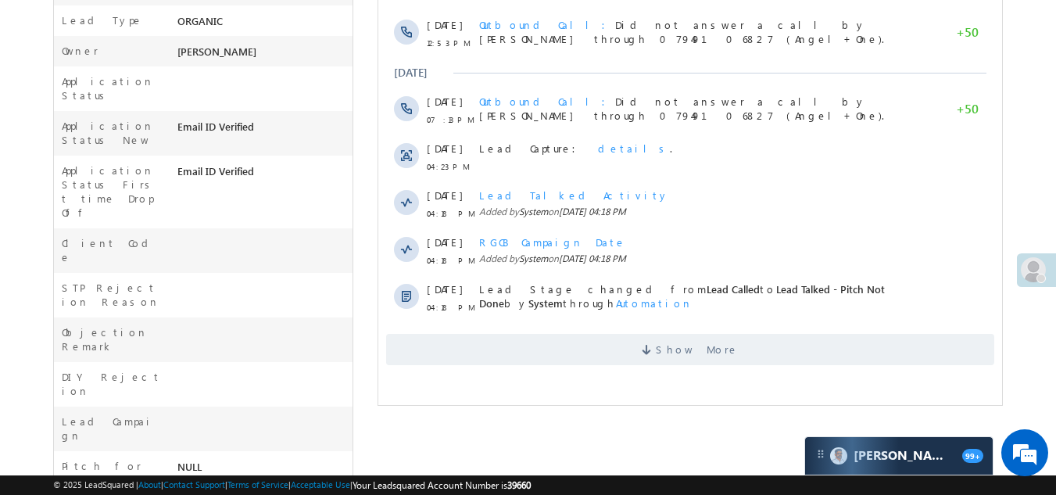
scroll to position [469, 0]
click at [640, 343] on span "Show More" at bounding box center [690, 348] width 608 height 31
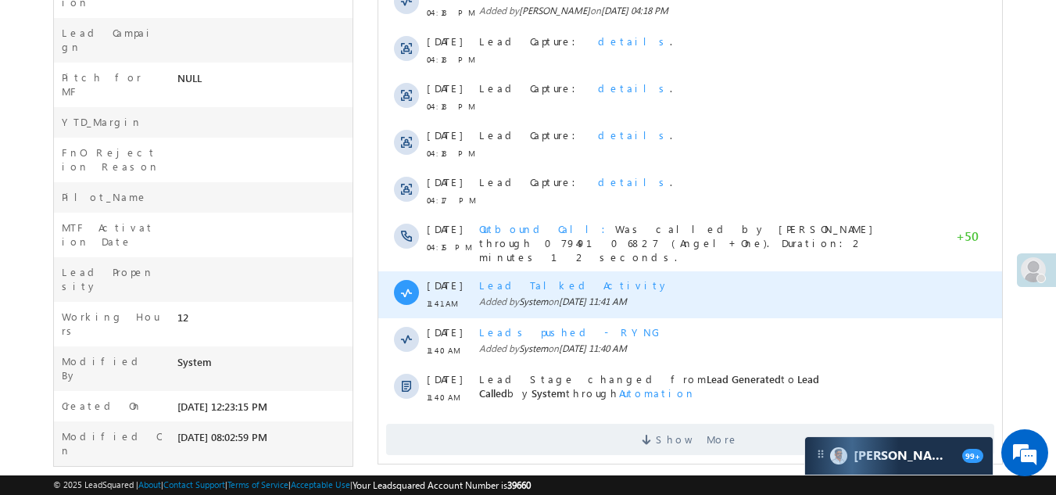
scroll to position [867, 0]
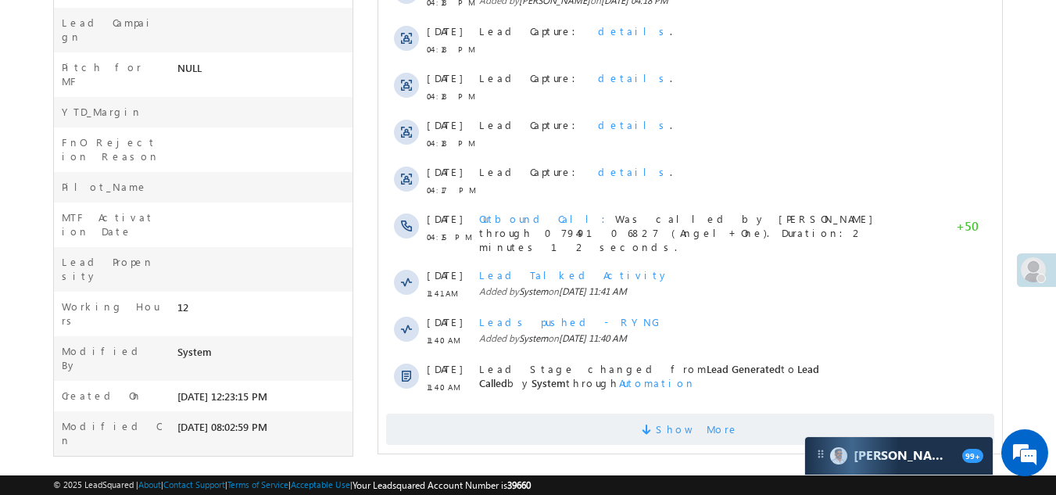
click at [560, 428] on span "Show More" at bounding box center [690, 429] width 608 height 31
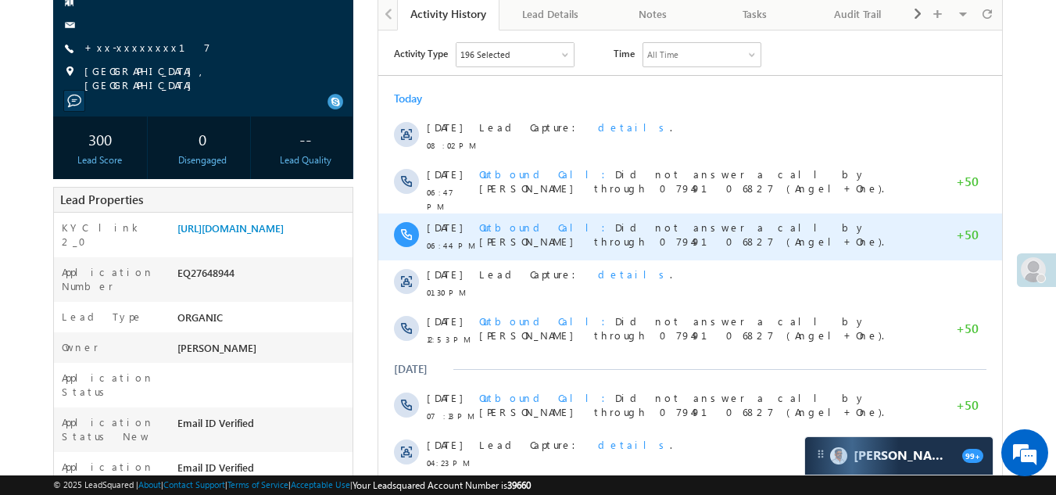
scroll to position [85, 0]
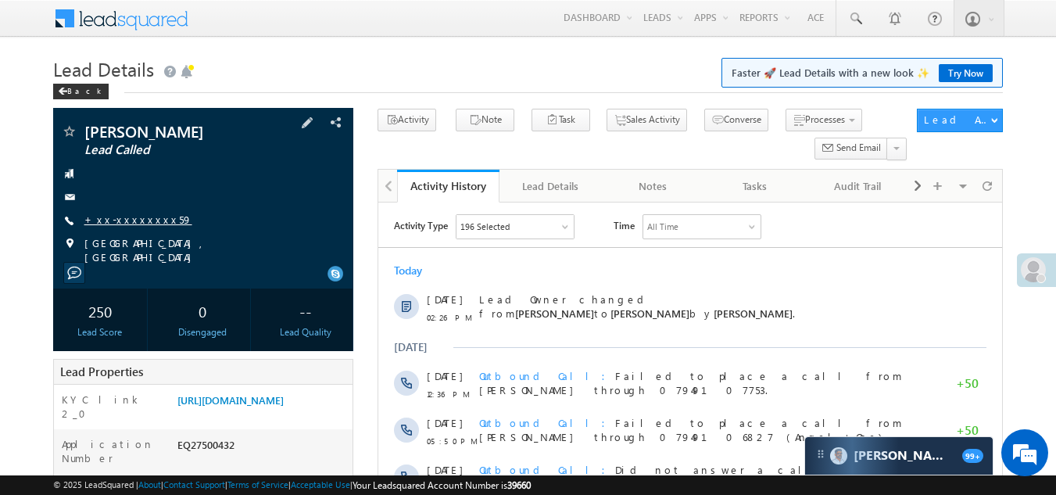
click at [140, 217] on link "+xx-xxxxxxxx59" at bounding box center [138, 219] width 108 height 13
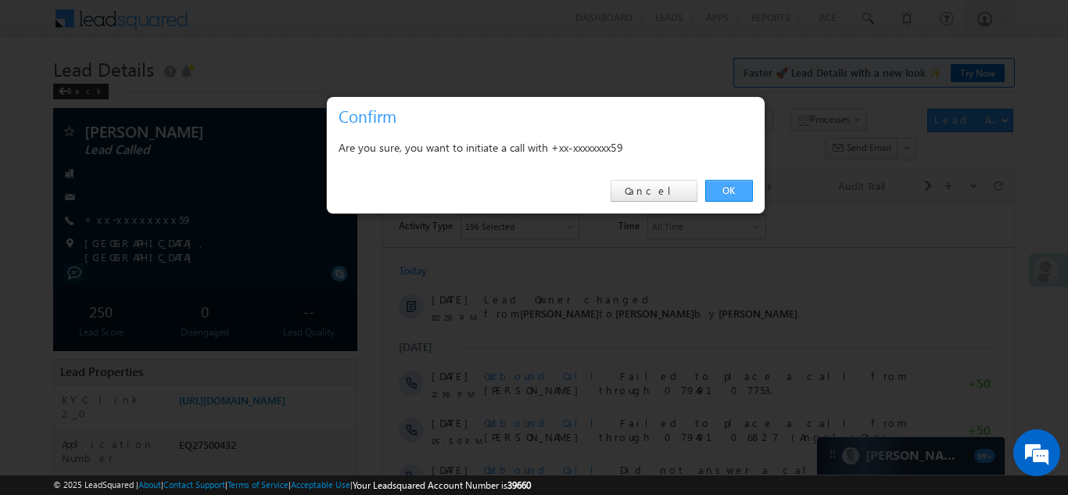
click at [719, 191] on link "OK" at bounding box center [729, 191] width 48 height 22
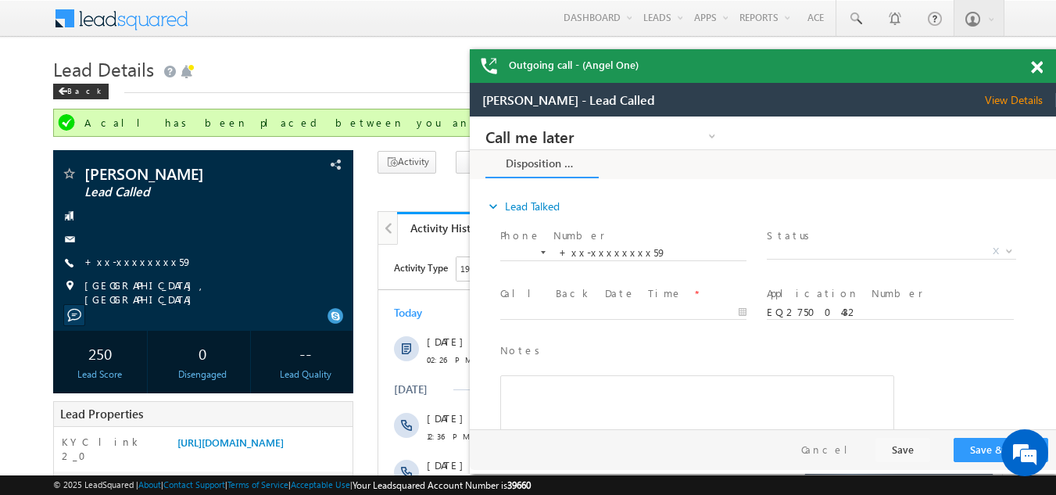
click at [1035, 70] on span at bounding box center [1037, 67] width 12 height 13
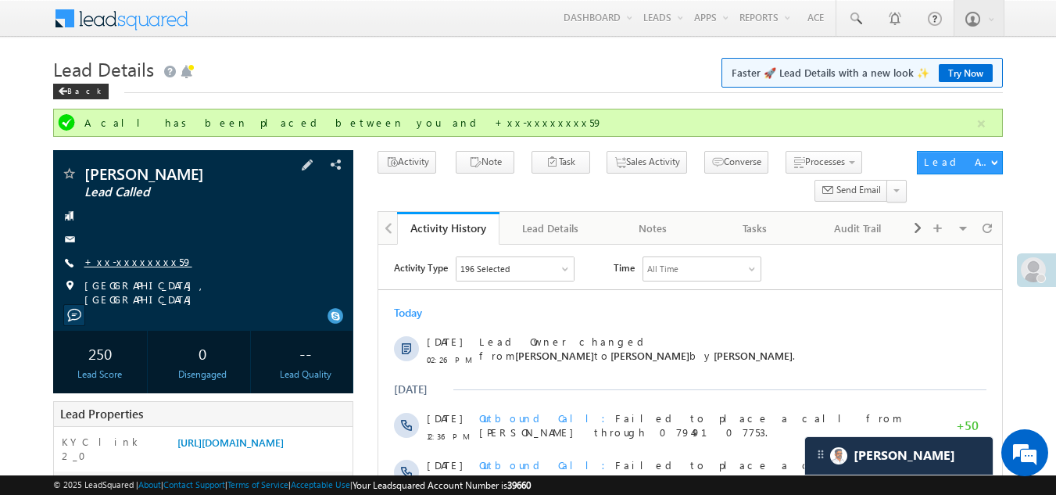
click at [123, 259] on link "+xx-xxxxxxxx59" at bounding box center [138, 261] width 108 height 13
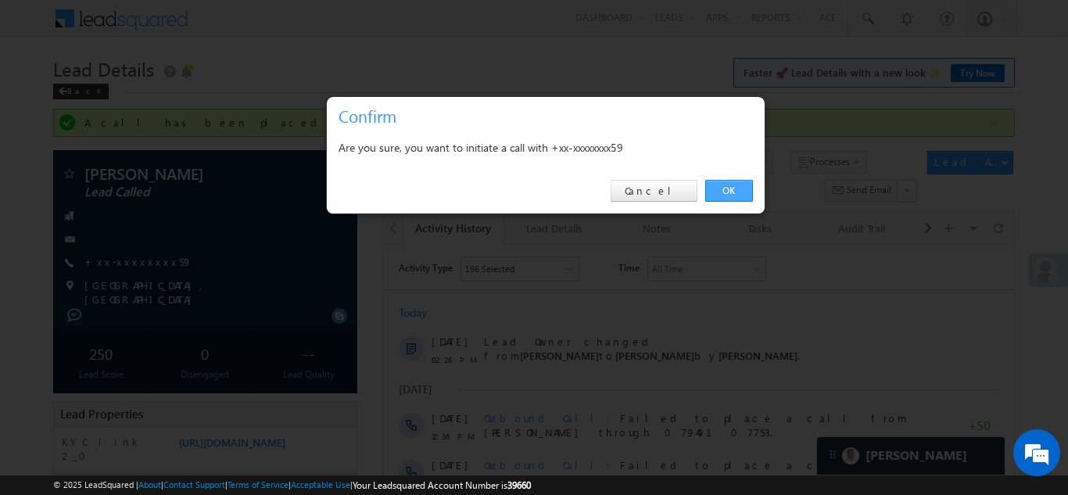
click at [741, 188] on link "OK" at bounding box center [729, 191] width 48 height 22
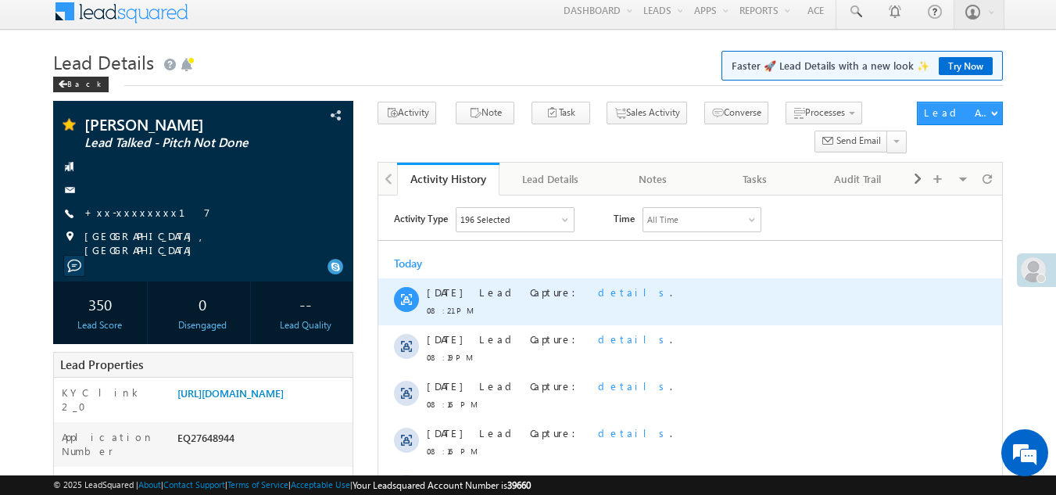
click at [848, 300] on div "Lead Capture: details ." at bounding box center [707, 301] width 457 height 47
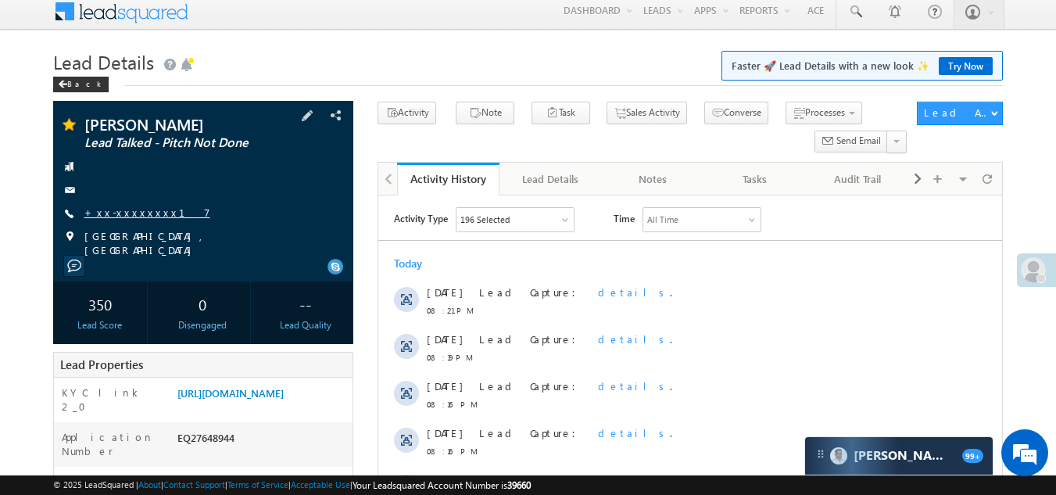
click at [126, 211] on link "+xx-xxxxxxxx17" at bounding box center [147, 212] width 126 height 13
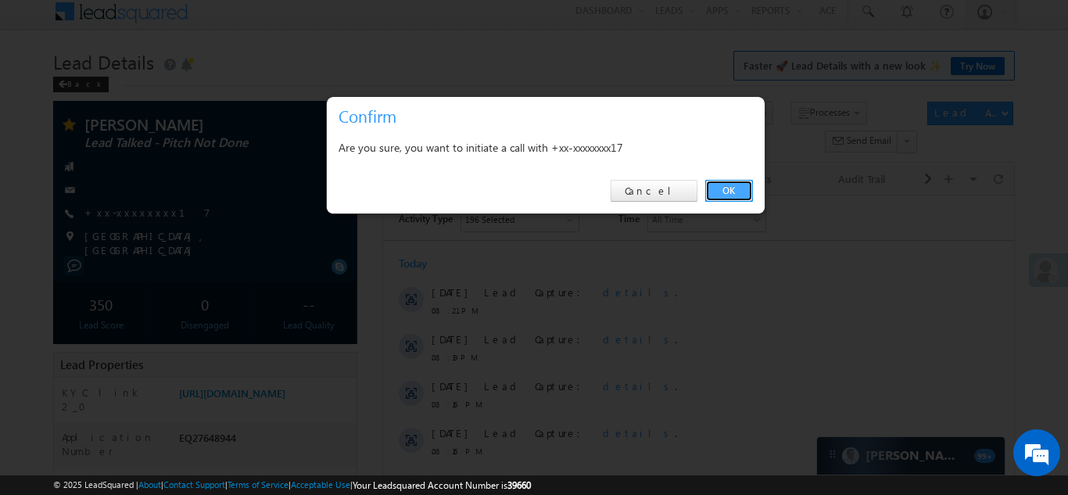
click at [738, 183] on link "OK" at bounding box center [729, 191] width 48 height 22
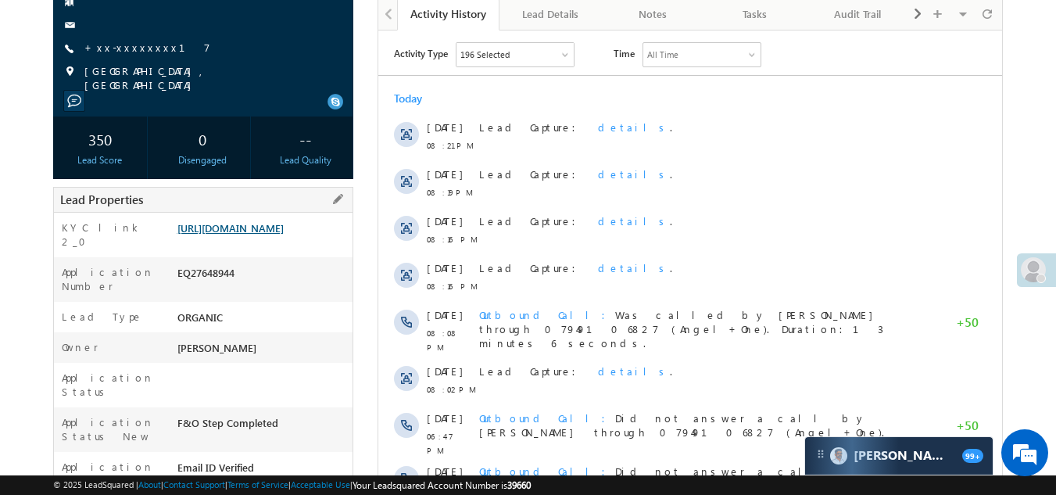
scroll to position [242, 0]
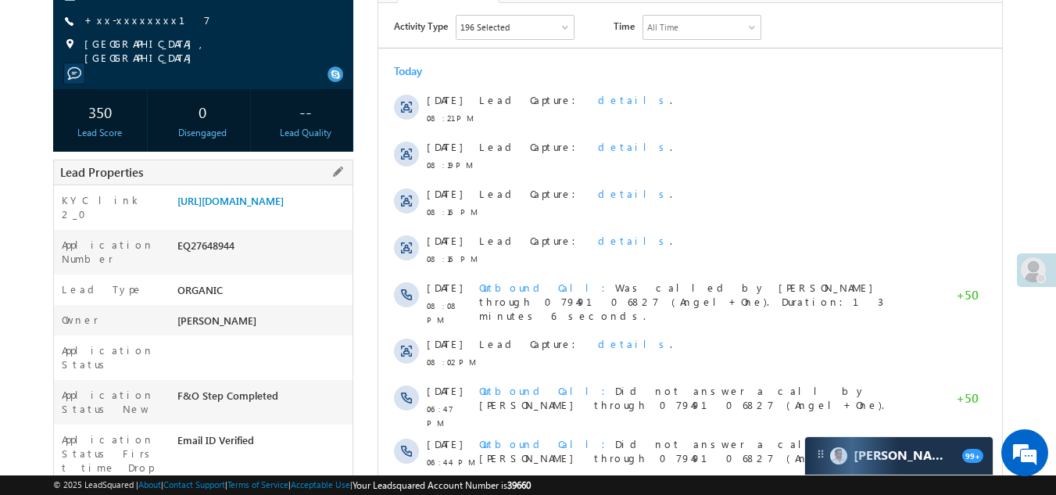
drag, startPoint x: 178, startPoint y: 267, endPoint x: 242, endPoint y: 265, distance: 64.1
click at [242, 260] on div "EQ27648944" at bounding box center [264, 249] width 180 height 22
copy div "EQ27648944"
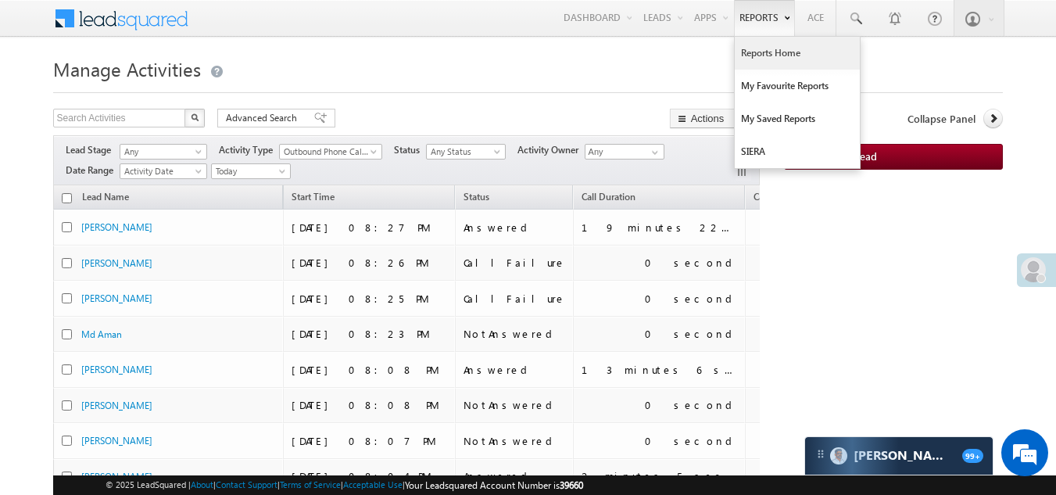
click at [776, 50] on link "Reports Home" at bounding box center [797, 53] width 125 height 33
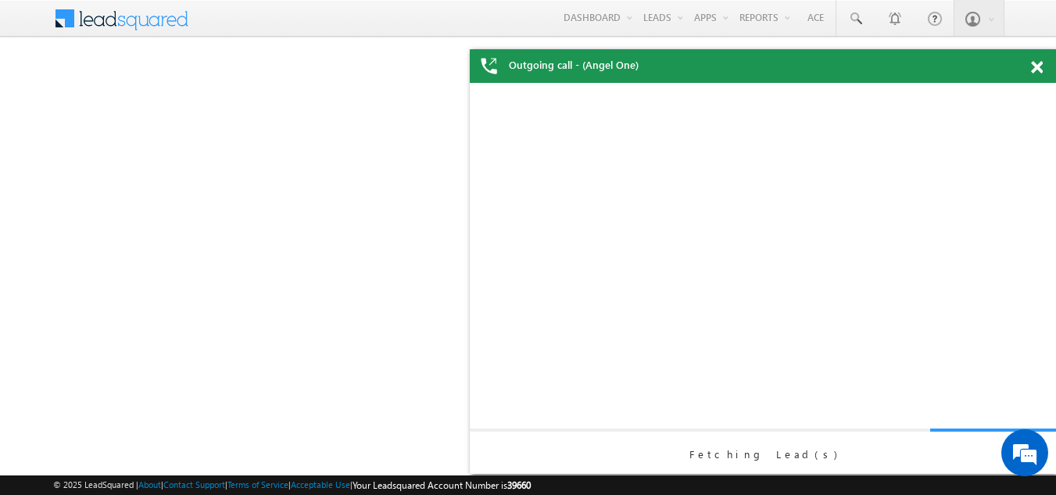
click at [1035, 66] on span at bounding box center [1037, 67] width 12 height 13
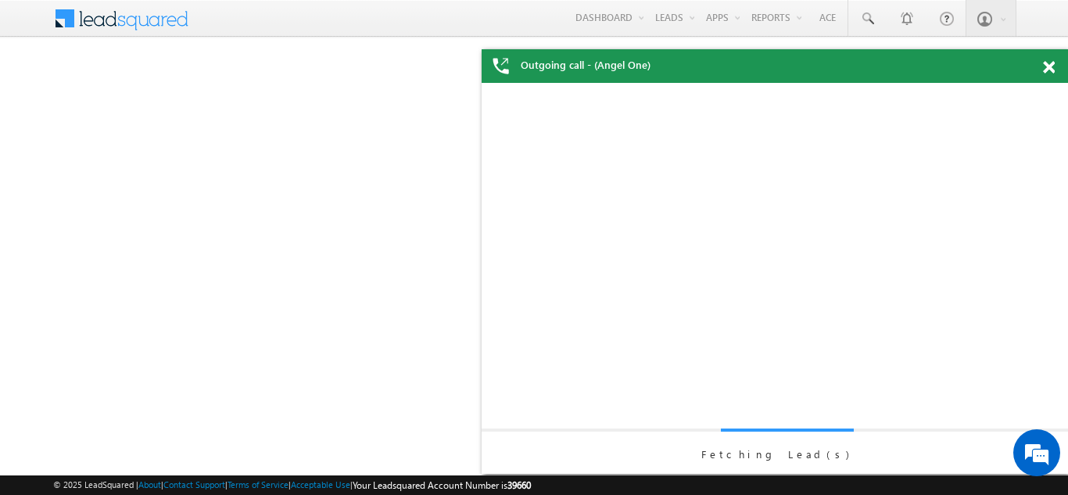
click at [1050, 68] on span at bounding box center [1049, 67] width 12 height 13
